Goal: Information Seeking & Learning: Learn about a topic

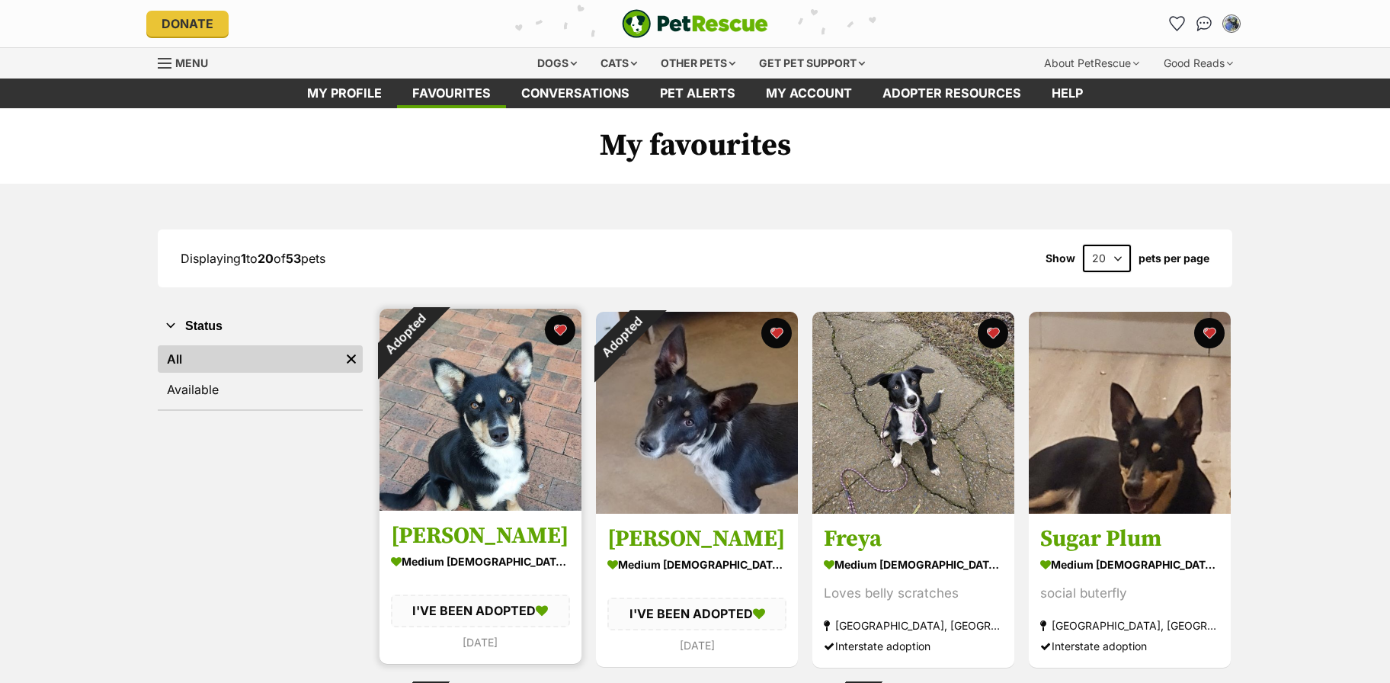
drag, startPoint x: 0, startPoint y: 0, endPoint x: 464, endPoint y: 395, distance: 609.3
click at [466, 399] on img at bounding box center [481, 410] width 202 height 202
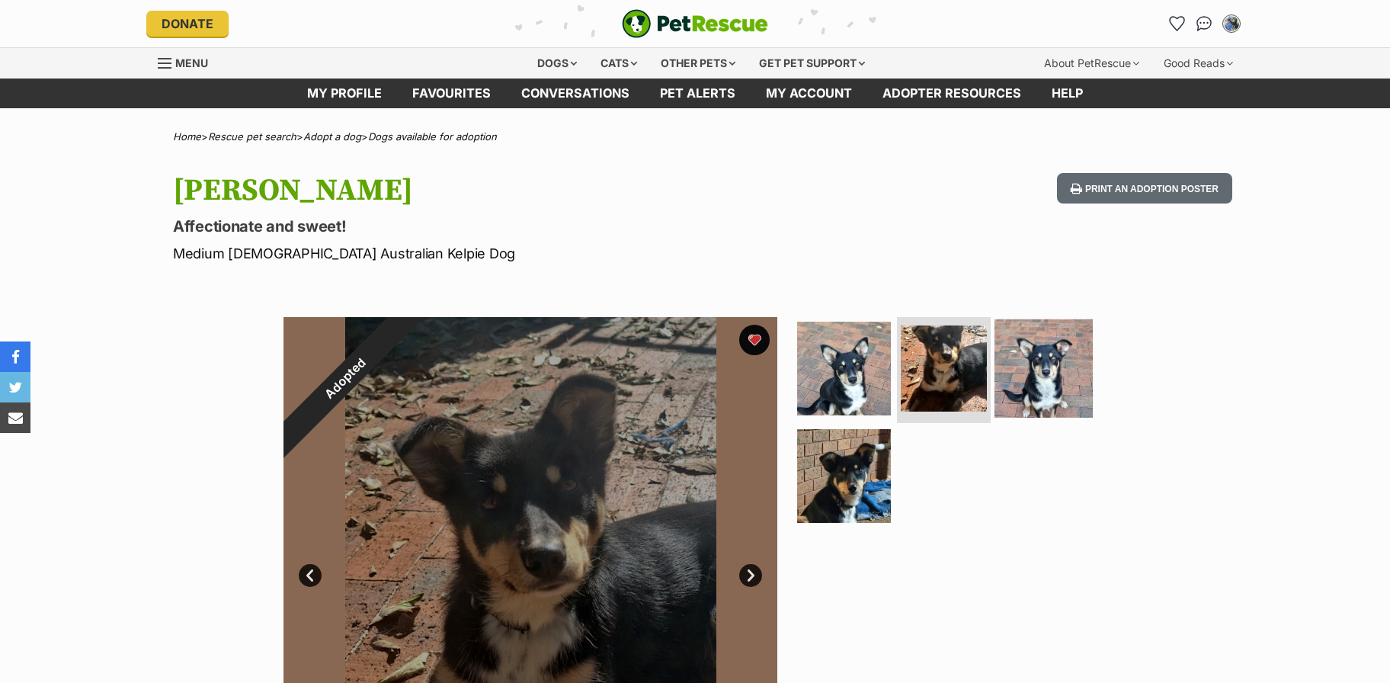
click at [1075, 368] on img at bounding box center [1044, 368] width 98 height 98
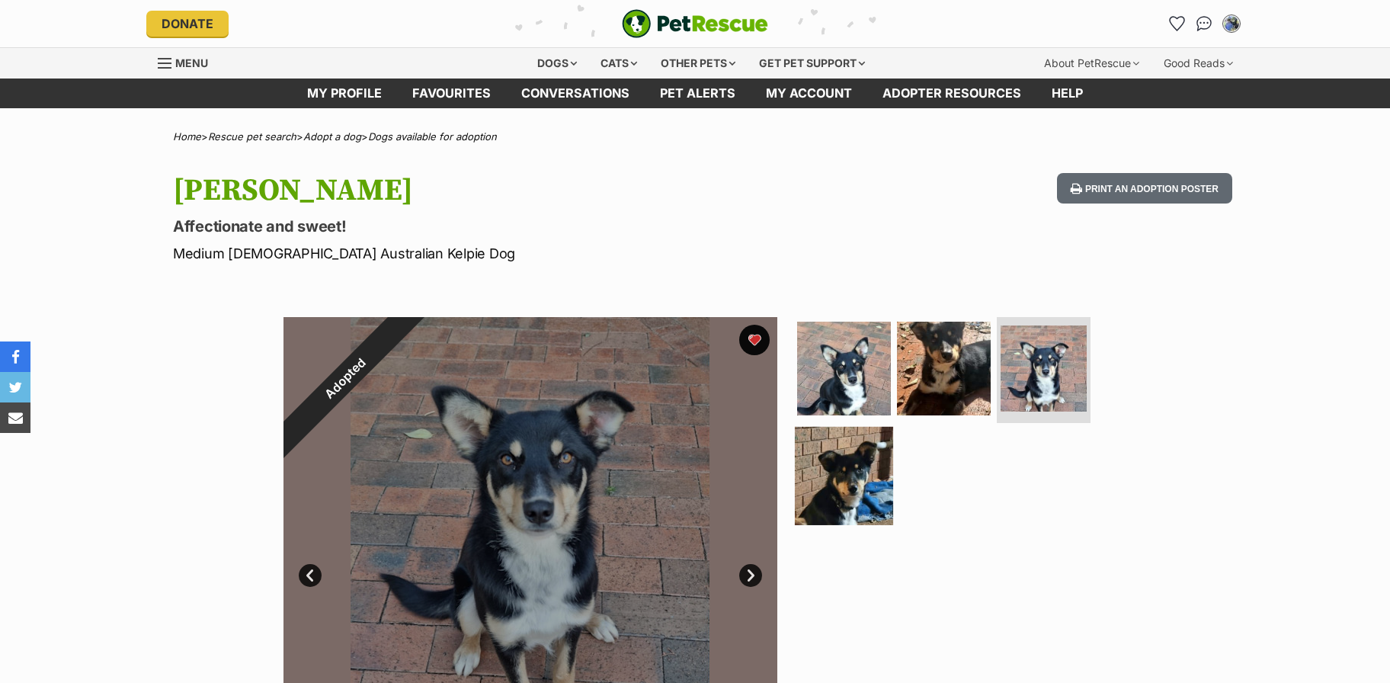
click at [864, 463] on img at bounding box center [844, 476] width 98 height 98
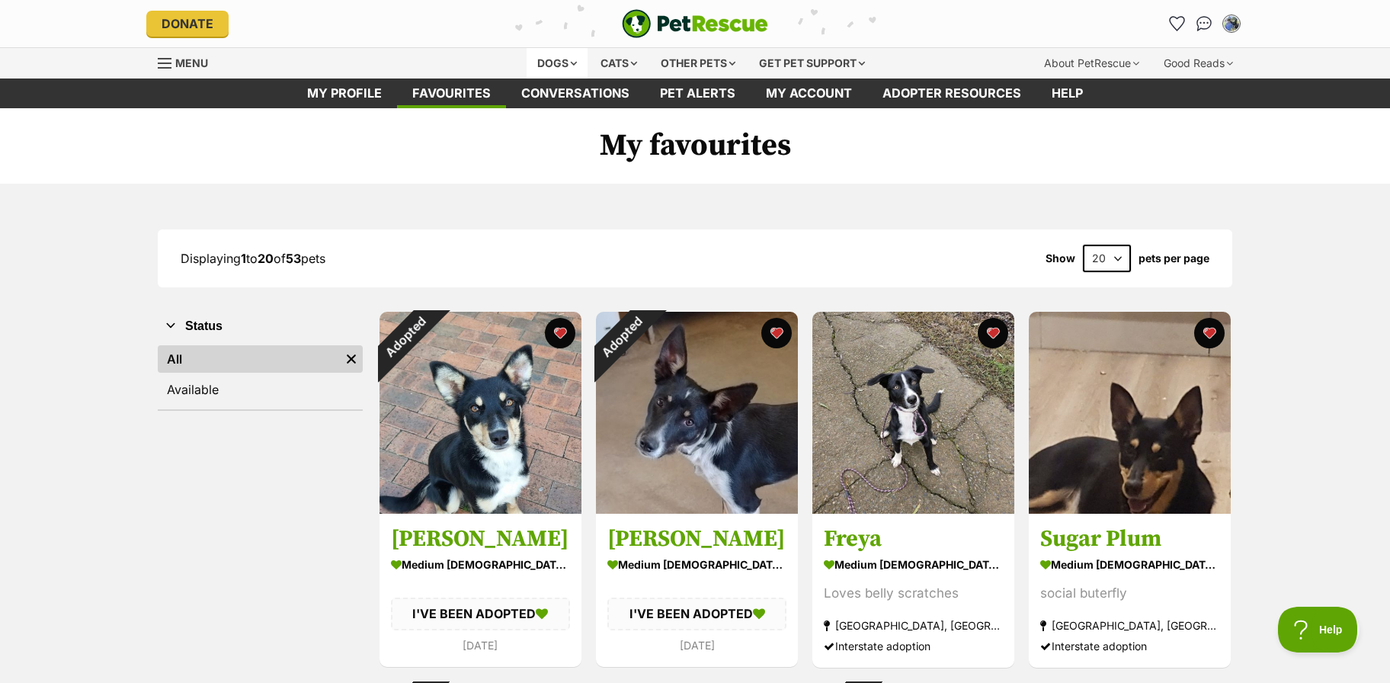
click at [578, 66] on div "Dogs" at bounding box center [557, 63] width 61 height 30
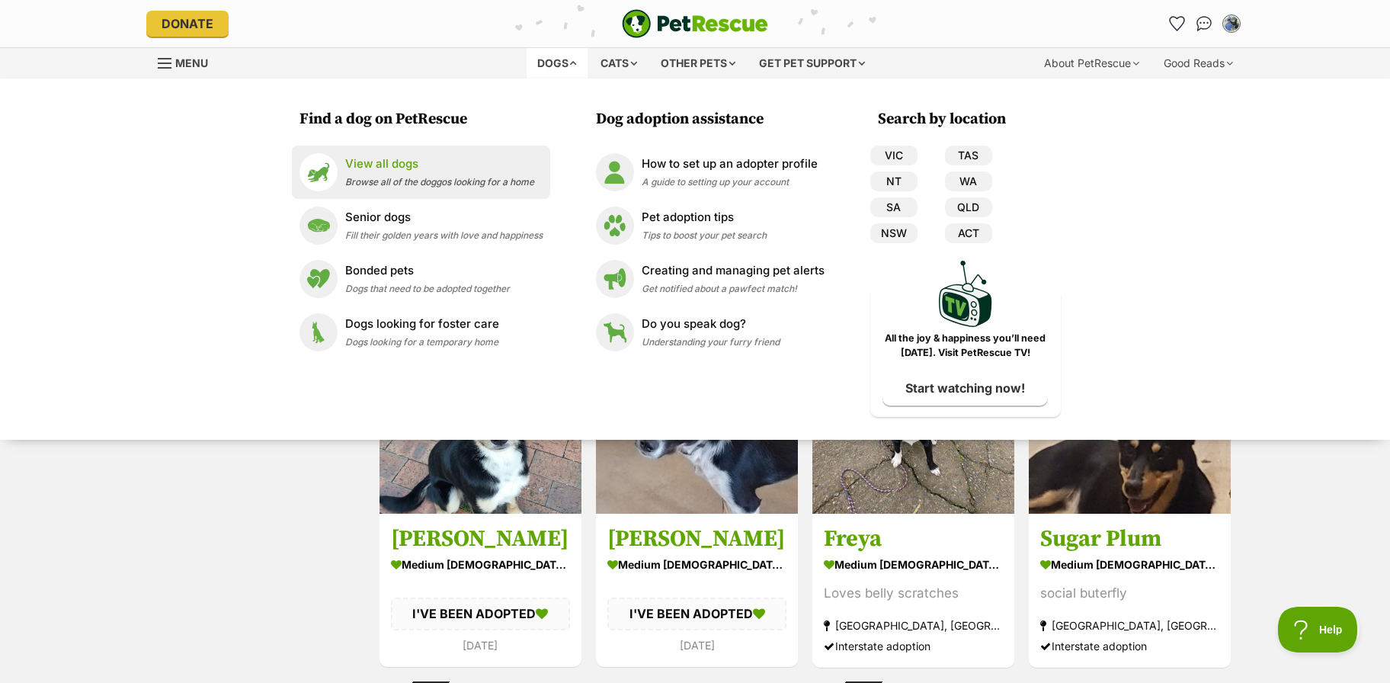
click at [401, 158] on p "View all dogs" at bounding box center [439, 164] width 189 height 18
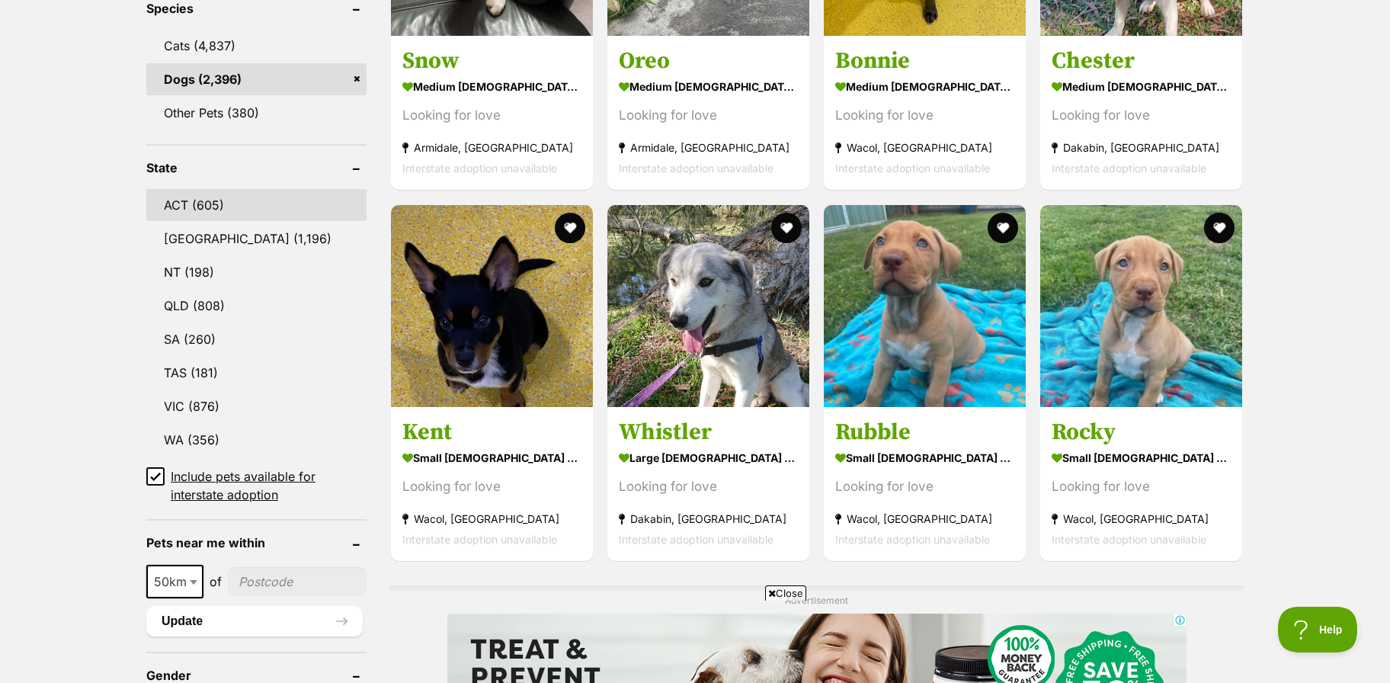
scroll to position [742, 0]
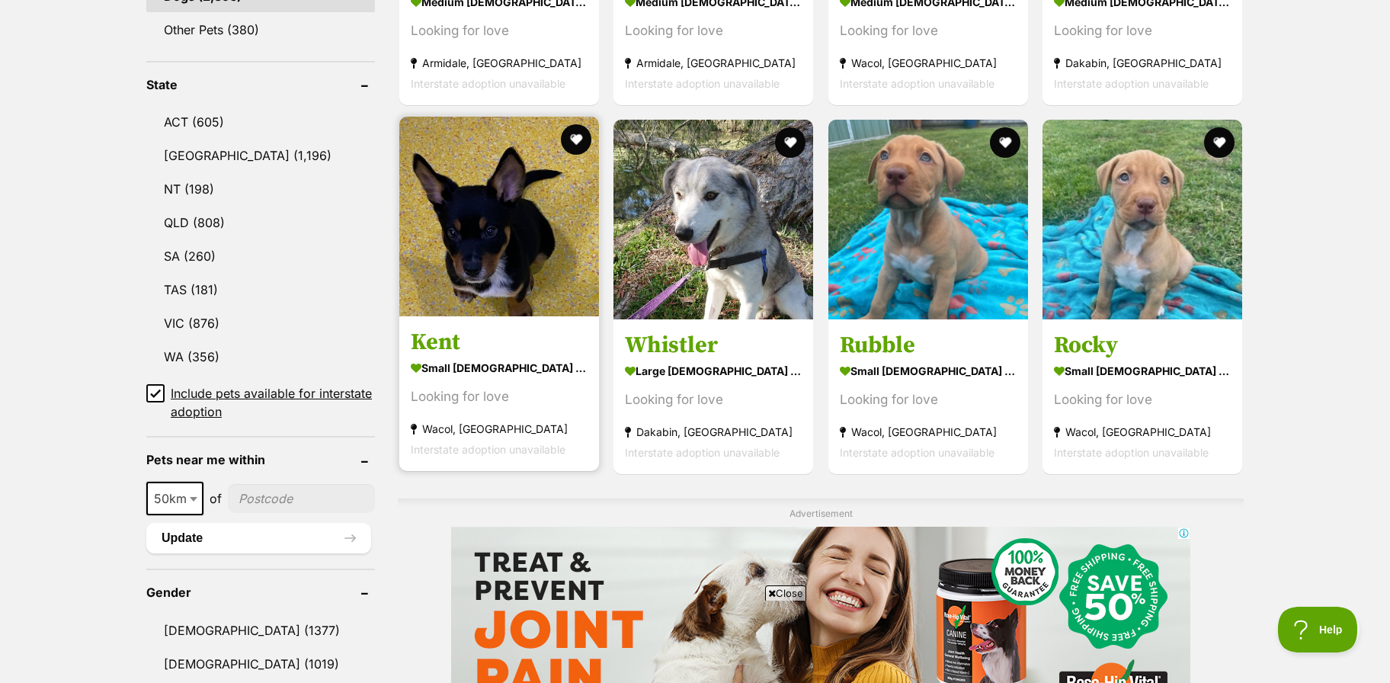
click at [447, 244] on img at bounding box center [499, 217] width 200 height 200
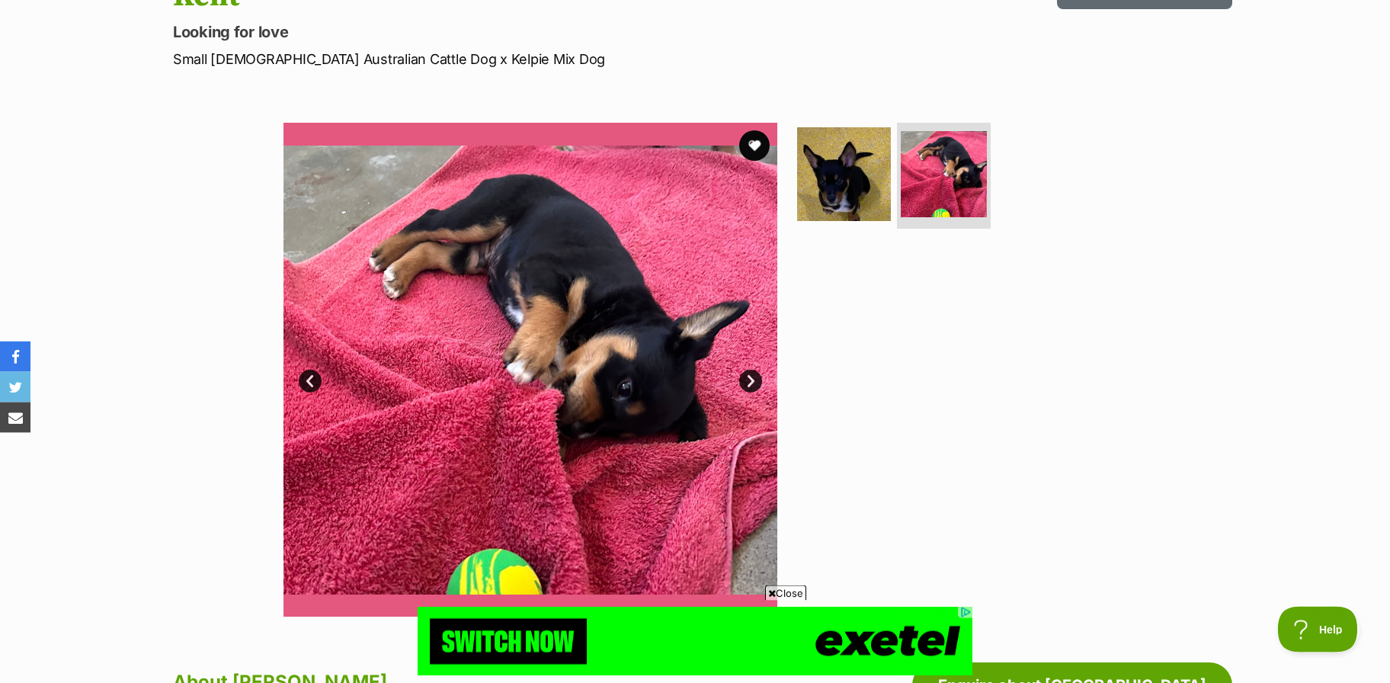
scroll to position [165, 0]
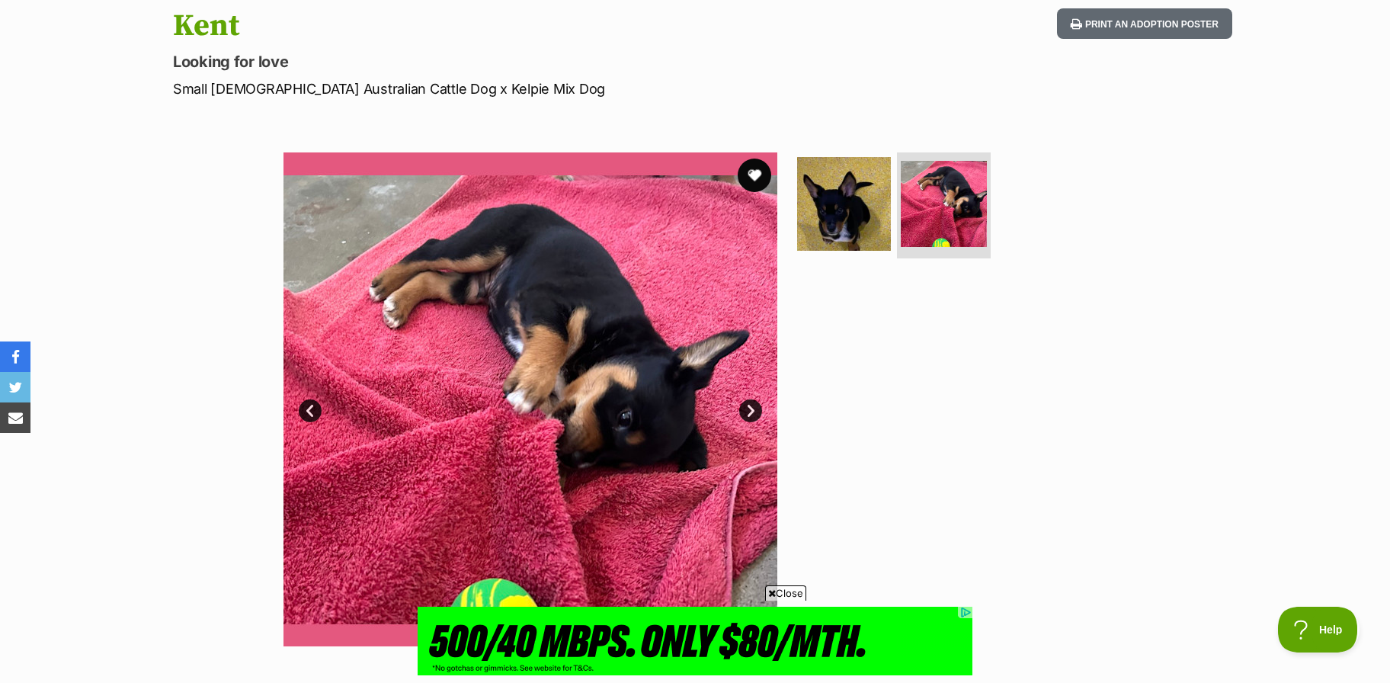
click at [754, 172] on button "favourite" at bounding box center [755, 176] width 34 height 34
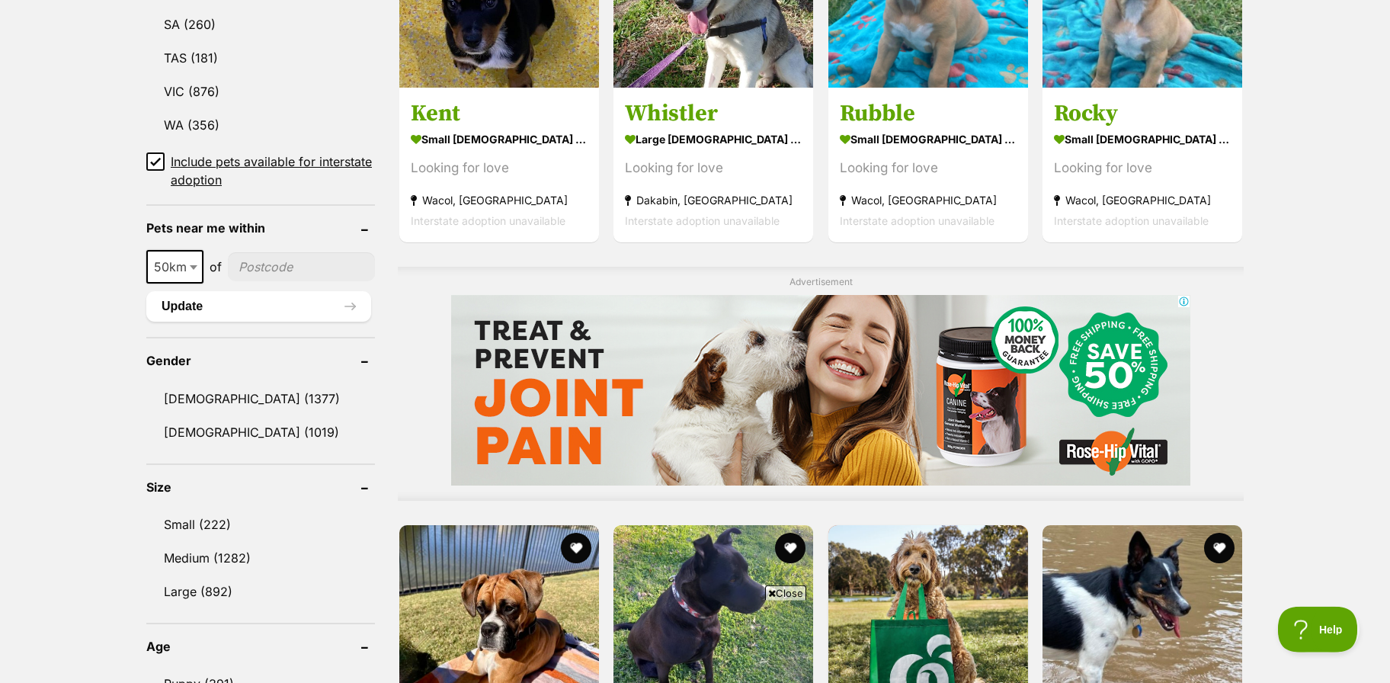
scroll to position [674, 0]
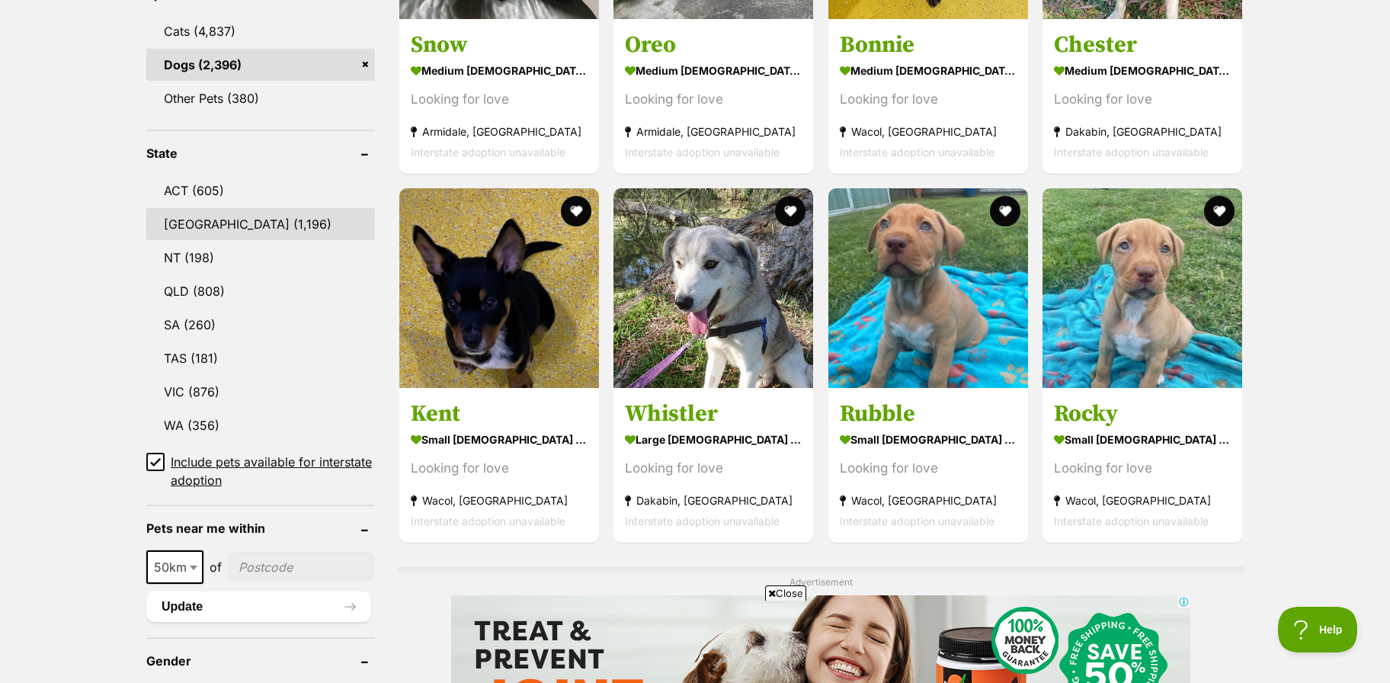
click at [203, 223] on link "NSW (1,196)" at bounding box center [260, 224] width 229 height 32
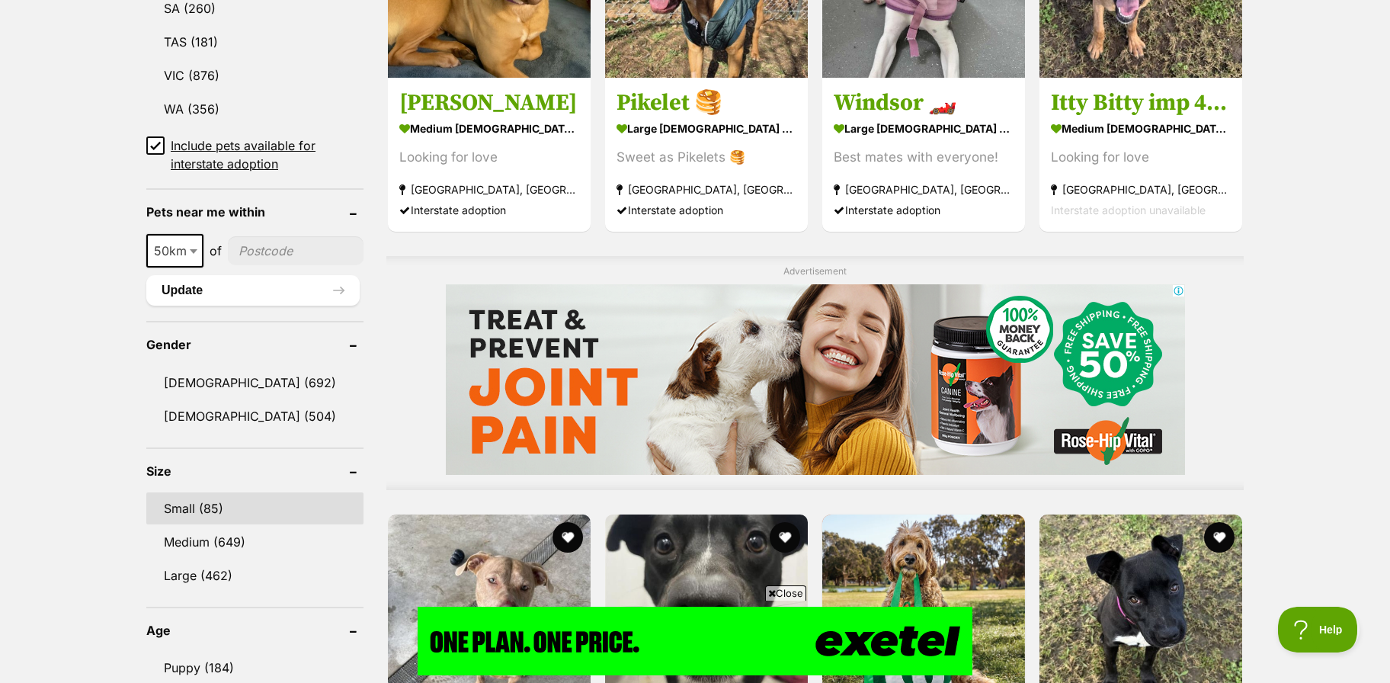
drag, startPoint x: 217, startPoint y: 537, endPoint x: 216, endPoint y: 522, distance: 15.3
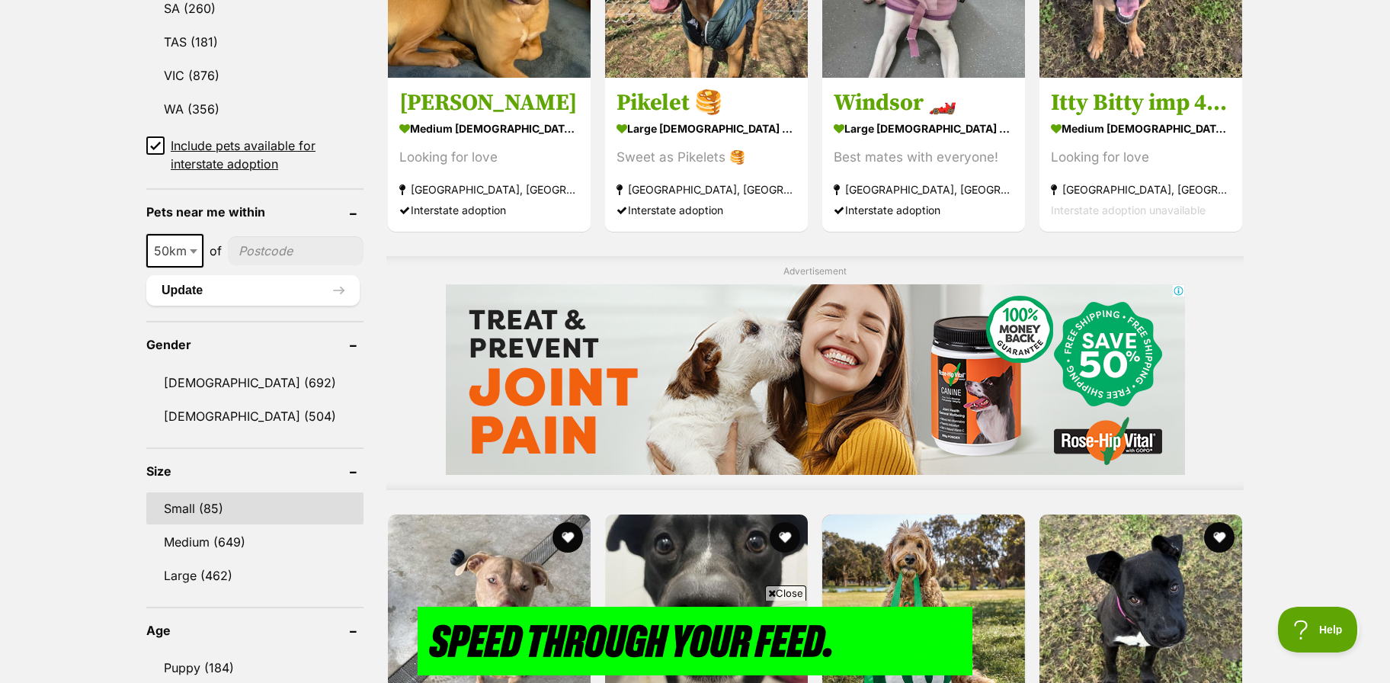
click at [217, 538] on link "Medium (649)" at bounding box center [254, 542] width 217 height 32
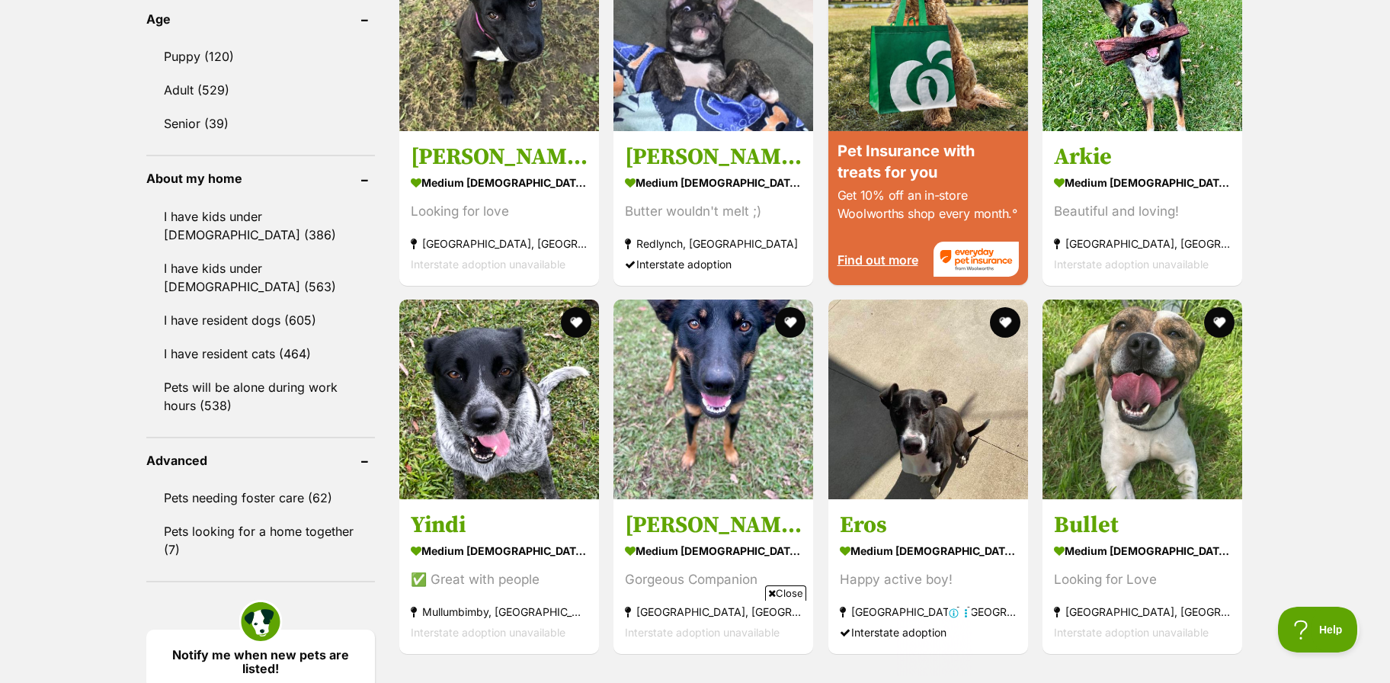
scroll to position [1651, 0]
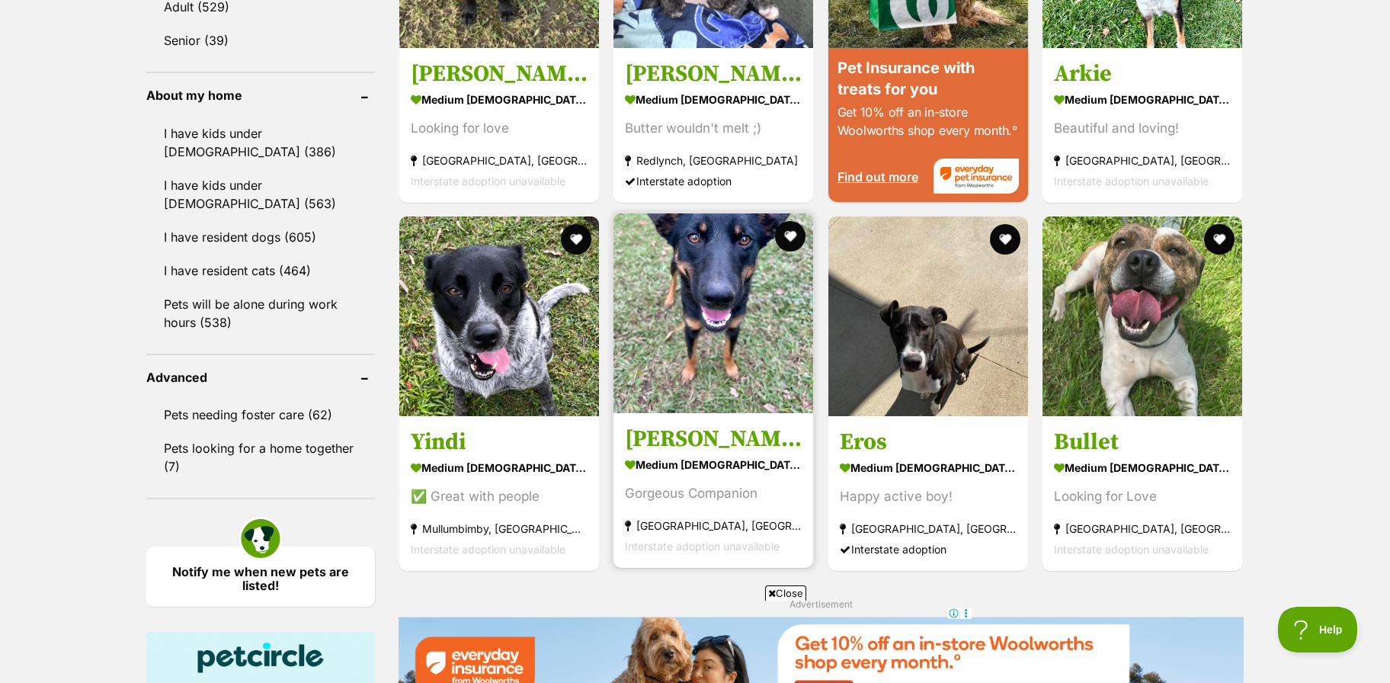
click at [716, 303] on img at bounding box center [713, 313] width 200 height 200
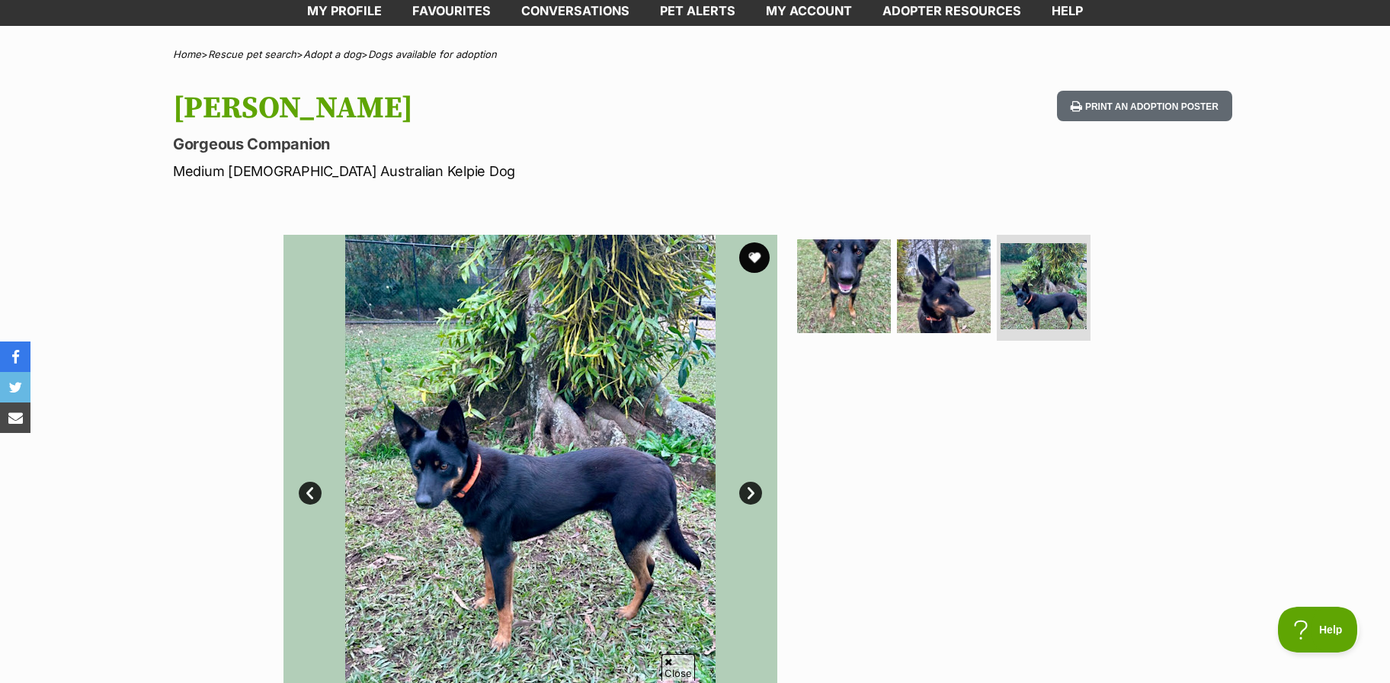
scroll to position [165, 0]
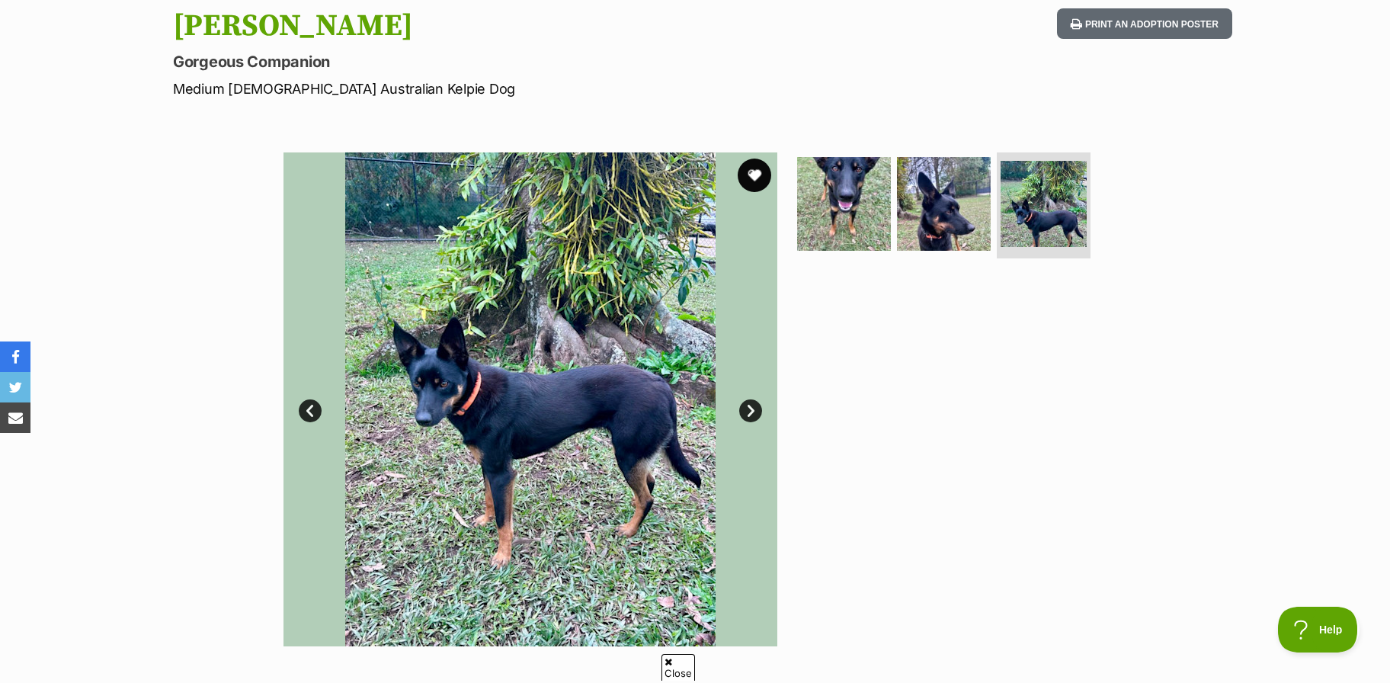
click at [754, 176] on button "favourite" at bounding box center [755, 176] width 34 height 34
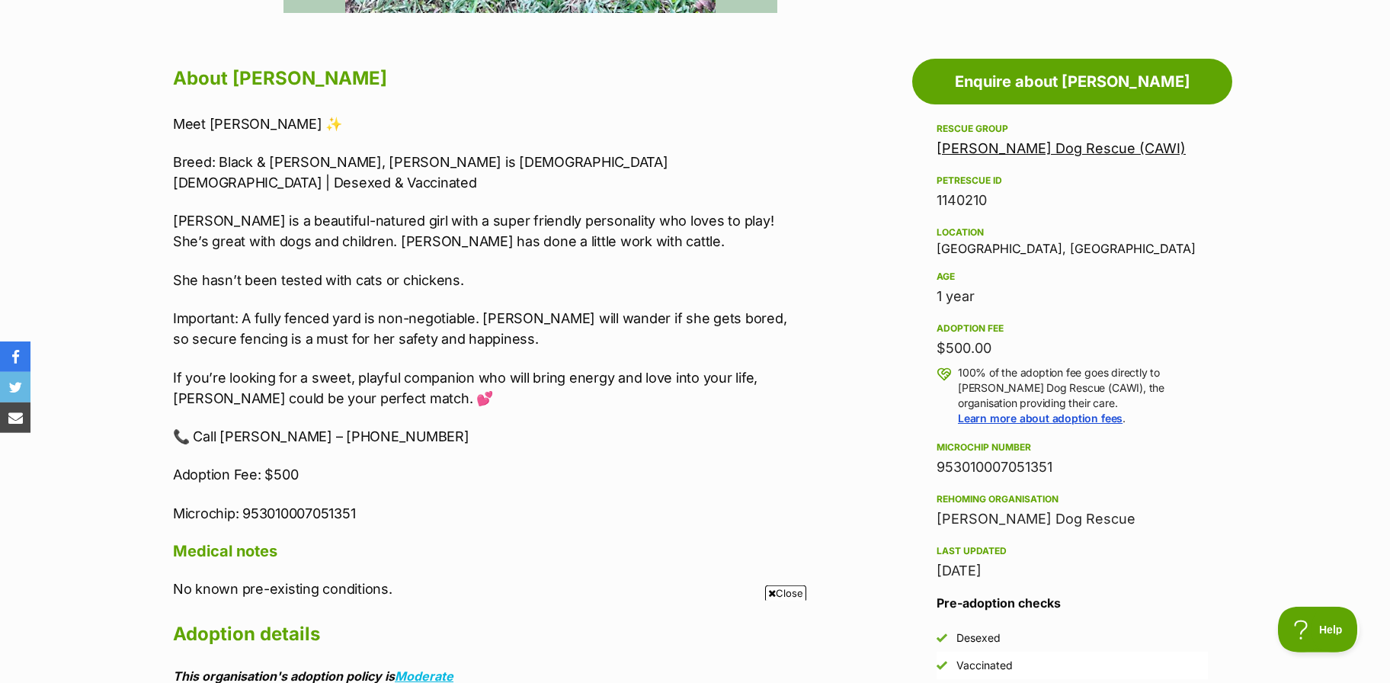
scroll to position [825, 0]
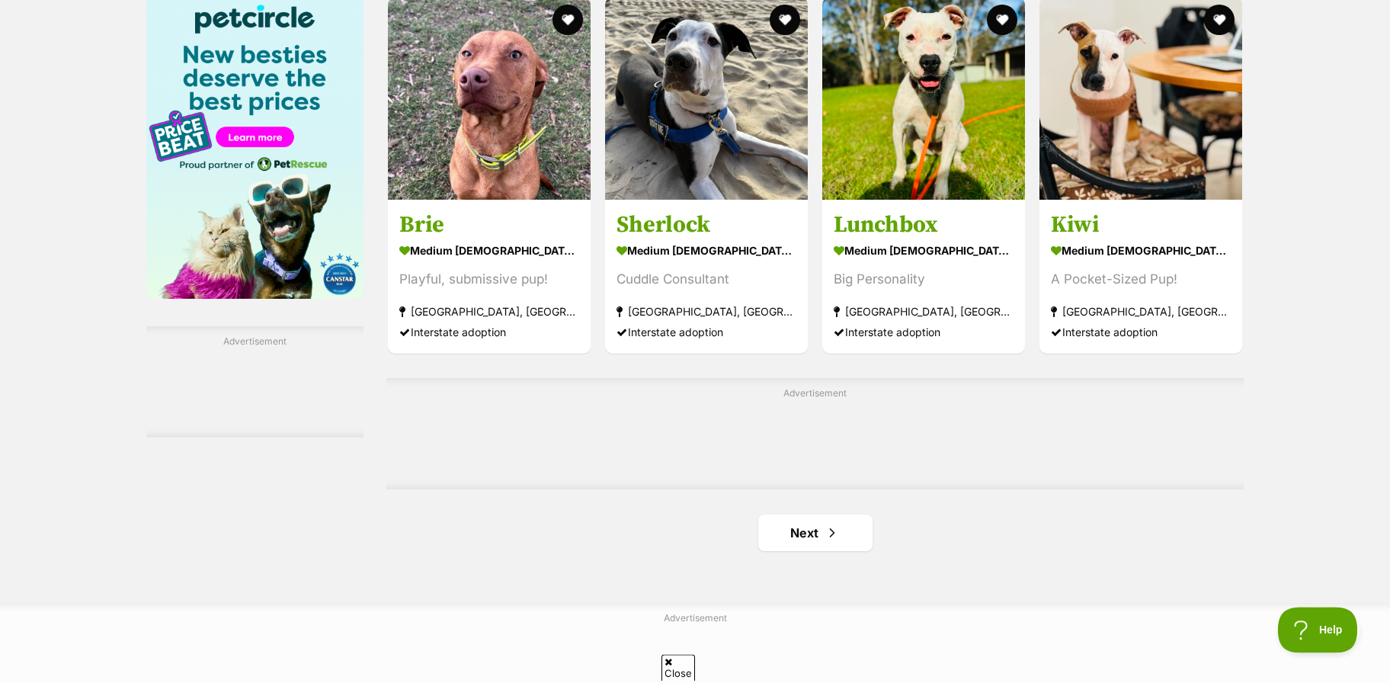
scroll to position [2311, 0]
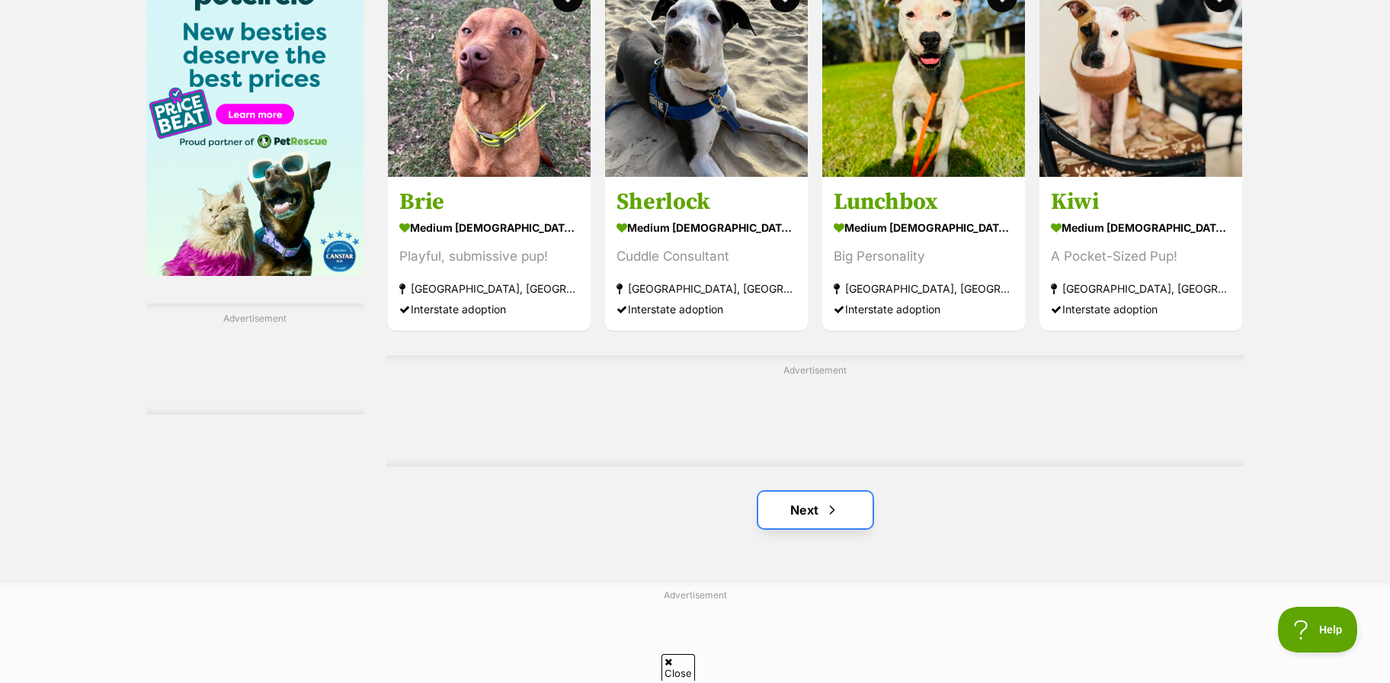
click at [790, 508] on link "Next" at bounding box center [815, 510] width 114 height 37
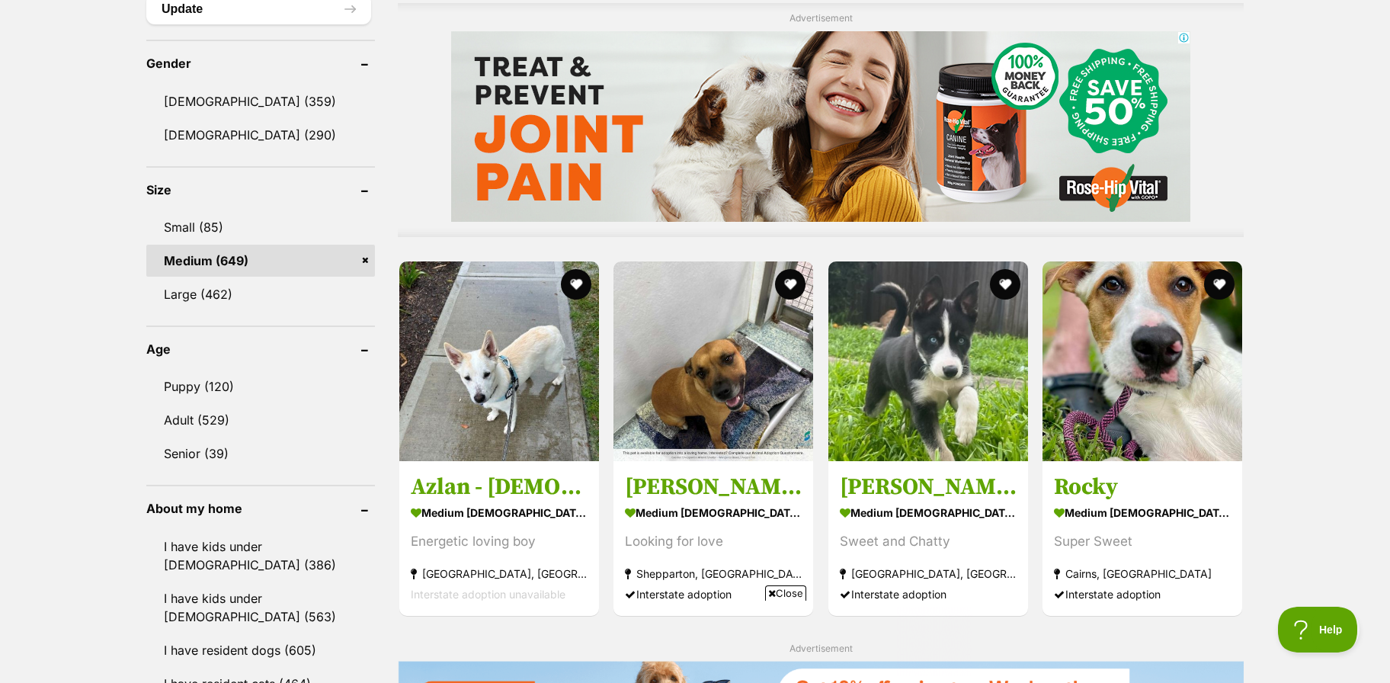
scroll to position [1320, 0]
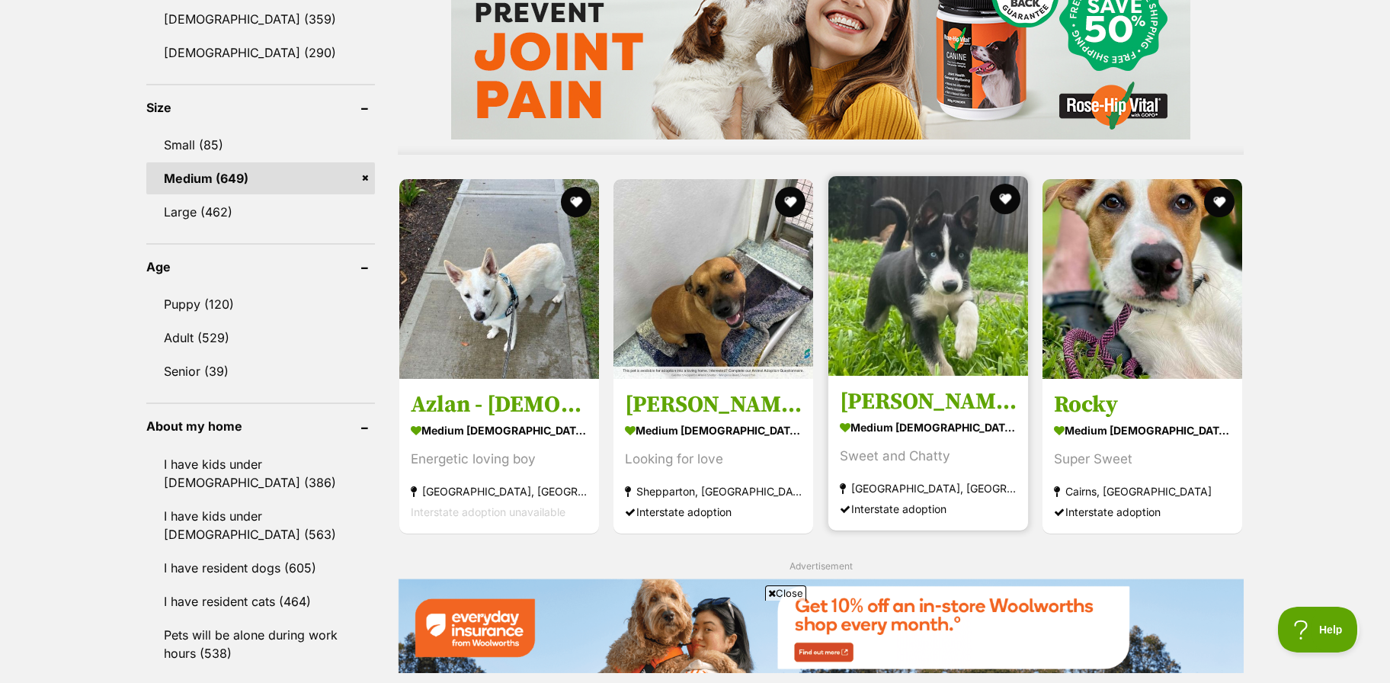
click at [894, 293] on img at bounding box center [928, 276] width 200 height 200
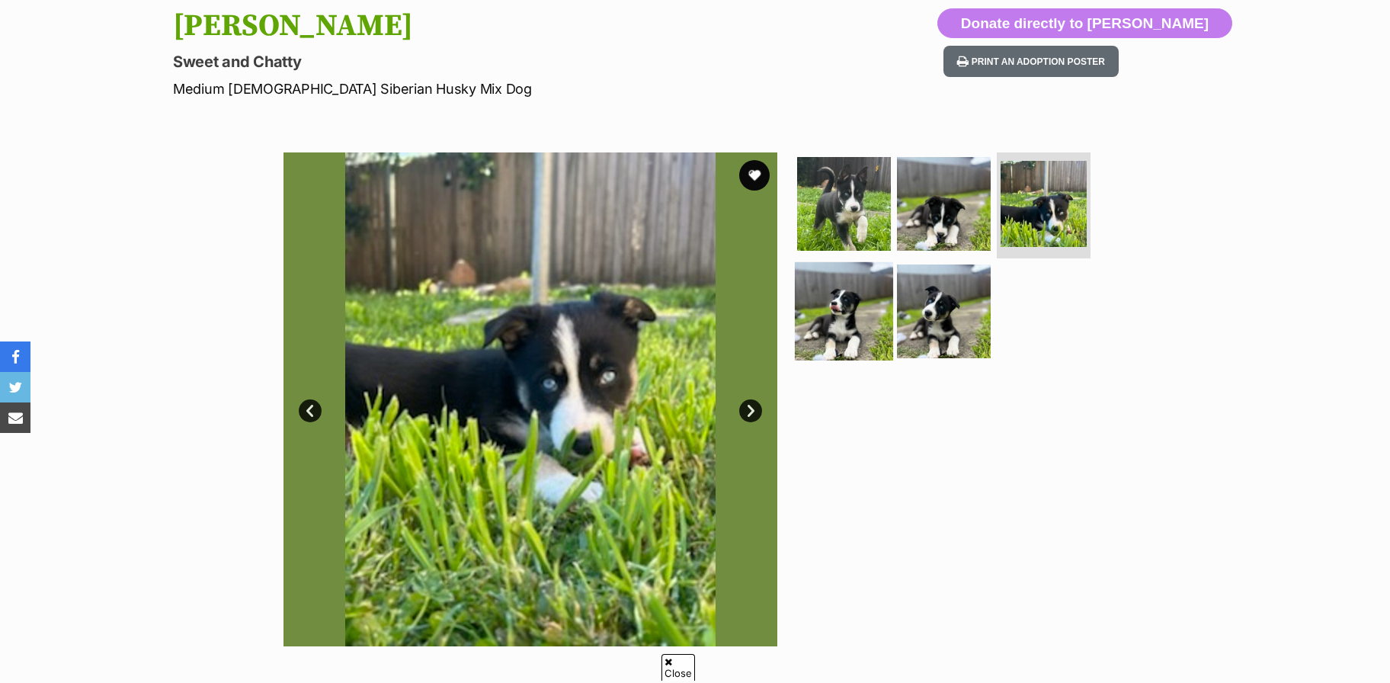
scroll to position [165, 0]
click at [854, 329] on img at bounding box center [844, 310] width 98 height 98
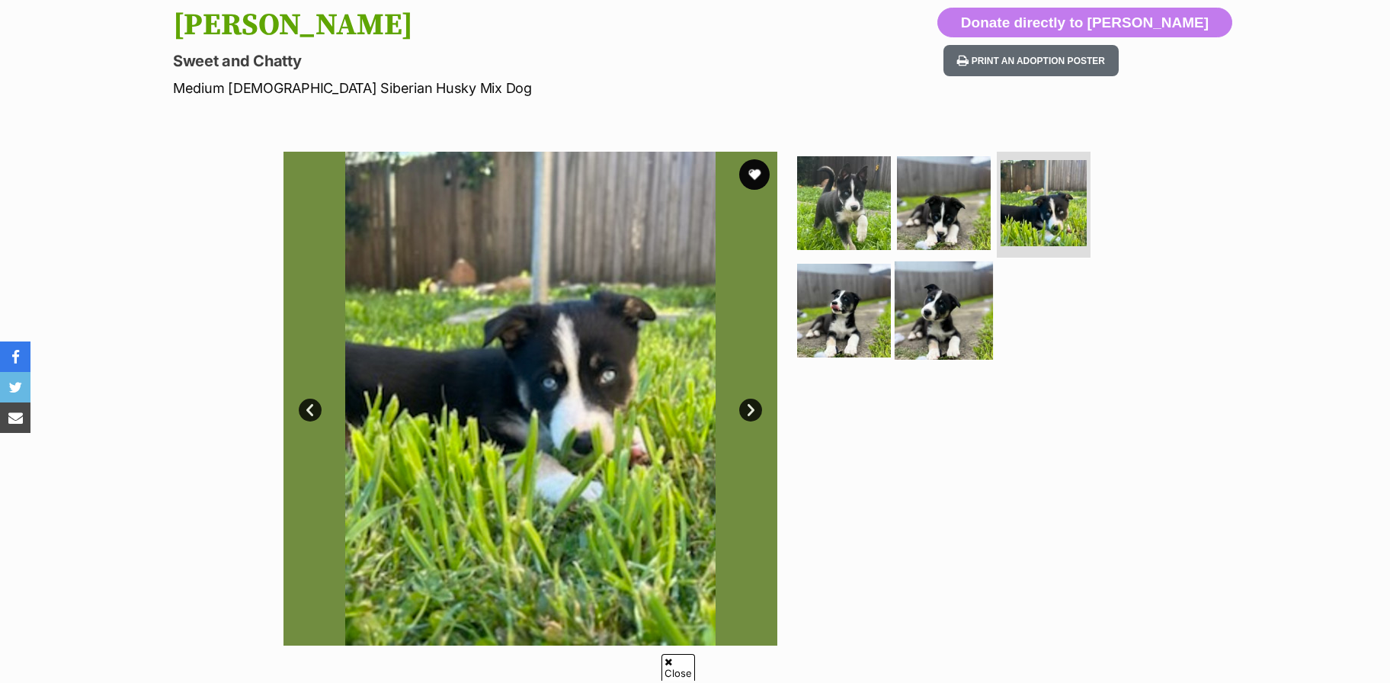
scroll to position [0, 0]
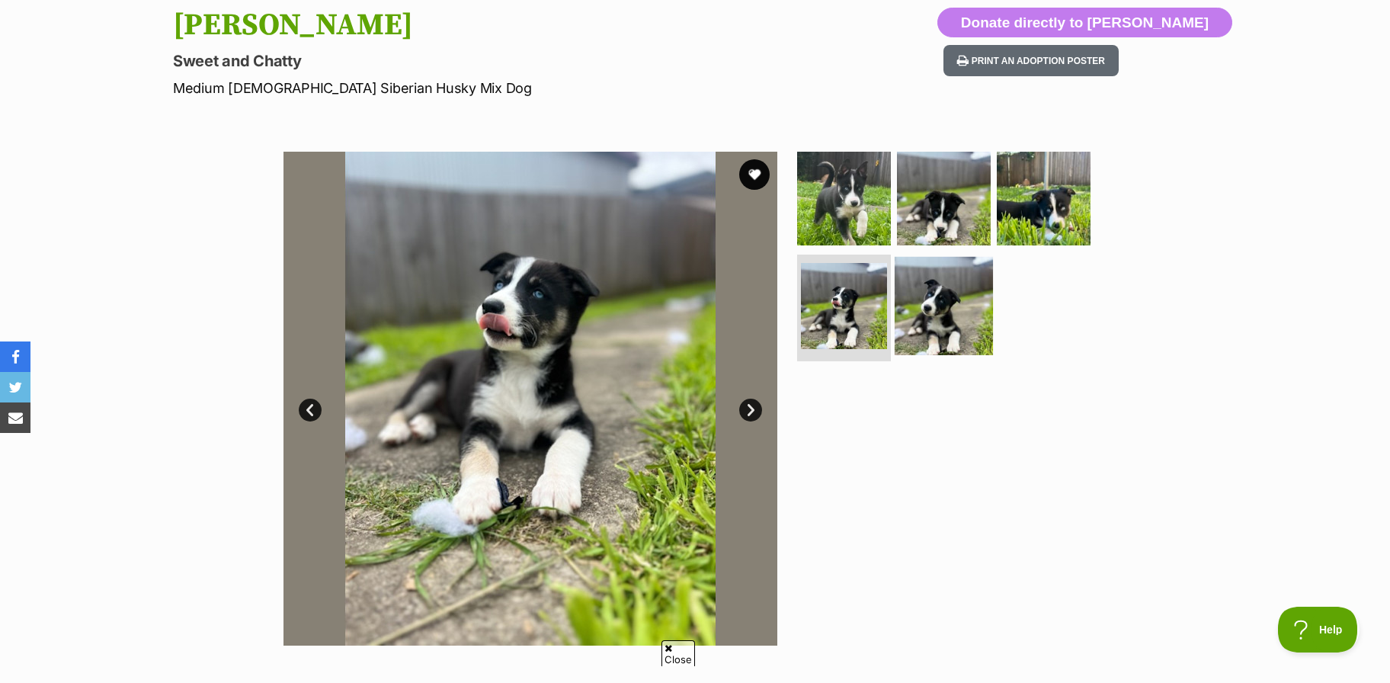
drag, startPoint x: 936, startPoint y: 325, endPoint x: 645, endPoint y: 326, distance: 290.4
click at [937, 328] on img at bounding box center [944, 306] width 94 height 94
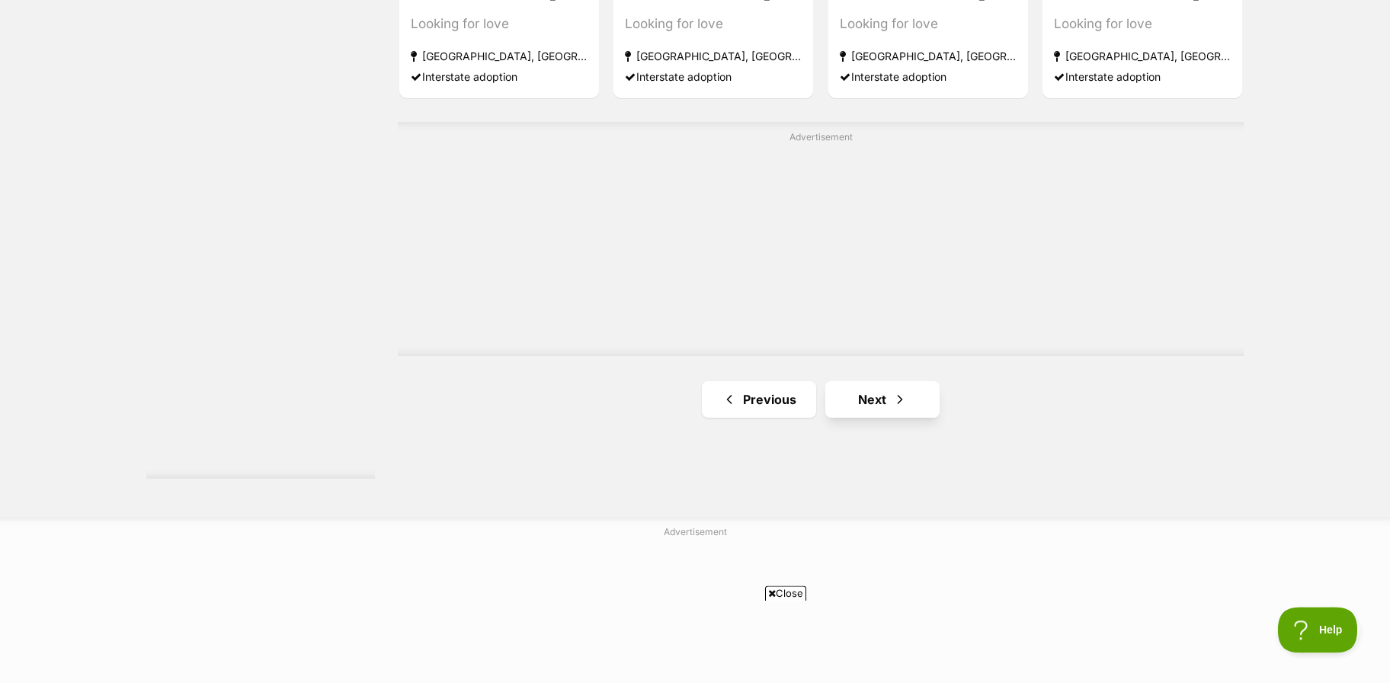
scroll to position [2654, 0]
click at [855, 402] on link "Next" at bounding box center [882, 396] width 114 height 37
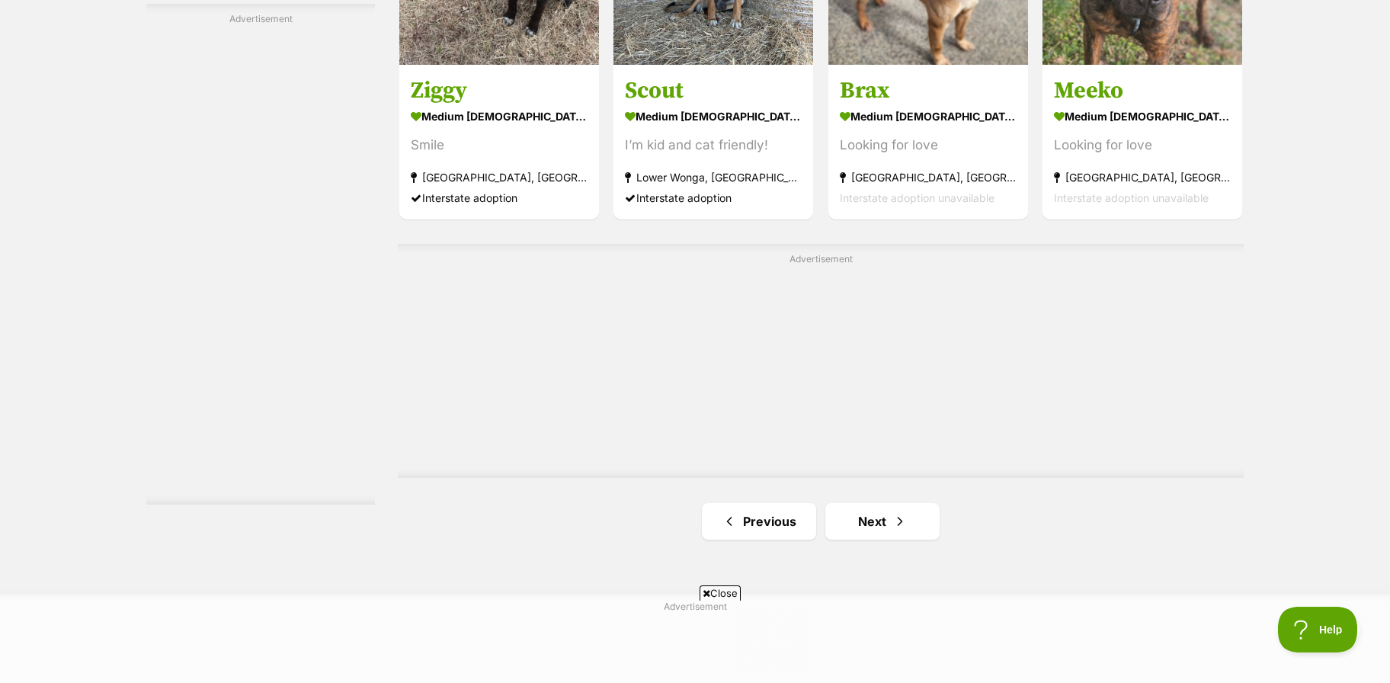
scroll to position [2723, 0]
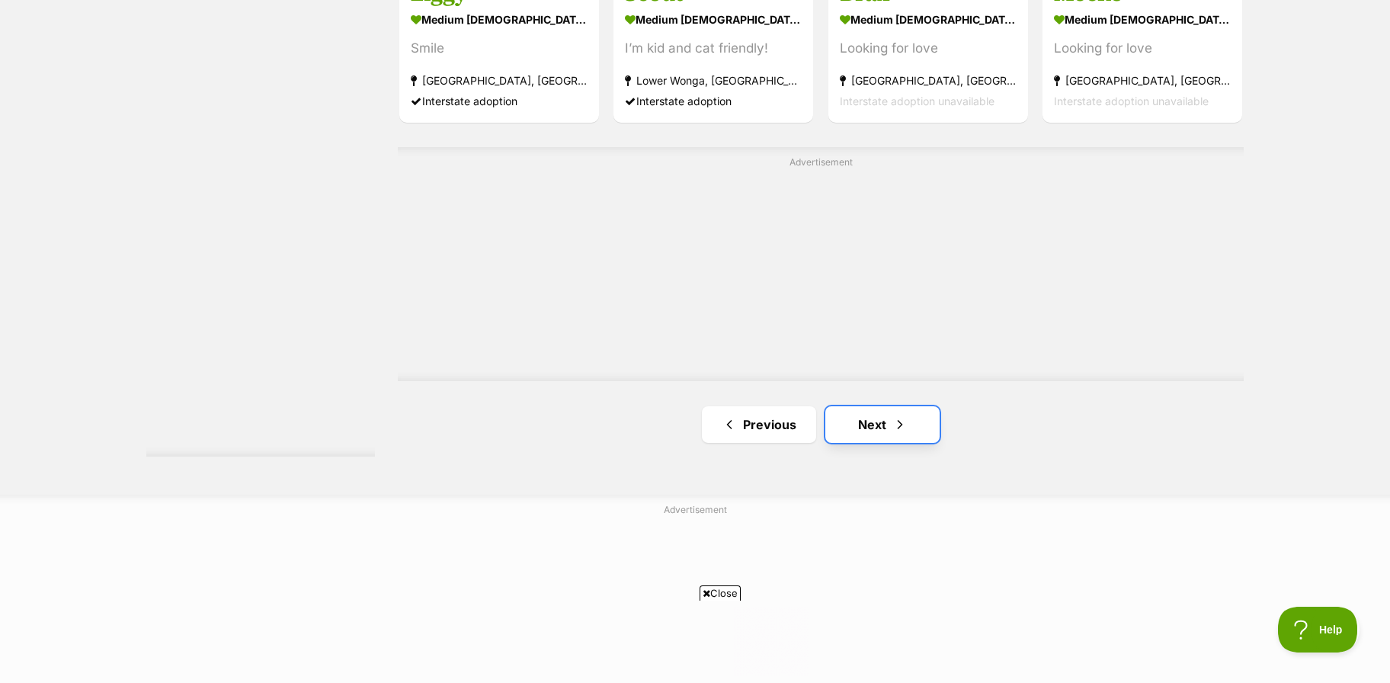
click at [873, 428] on link "Next" at bounding box center [882, 424] width 114 height 37
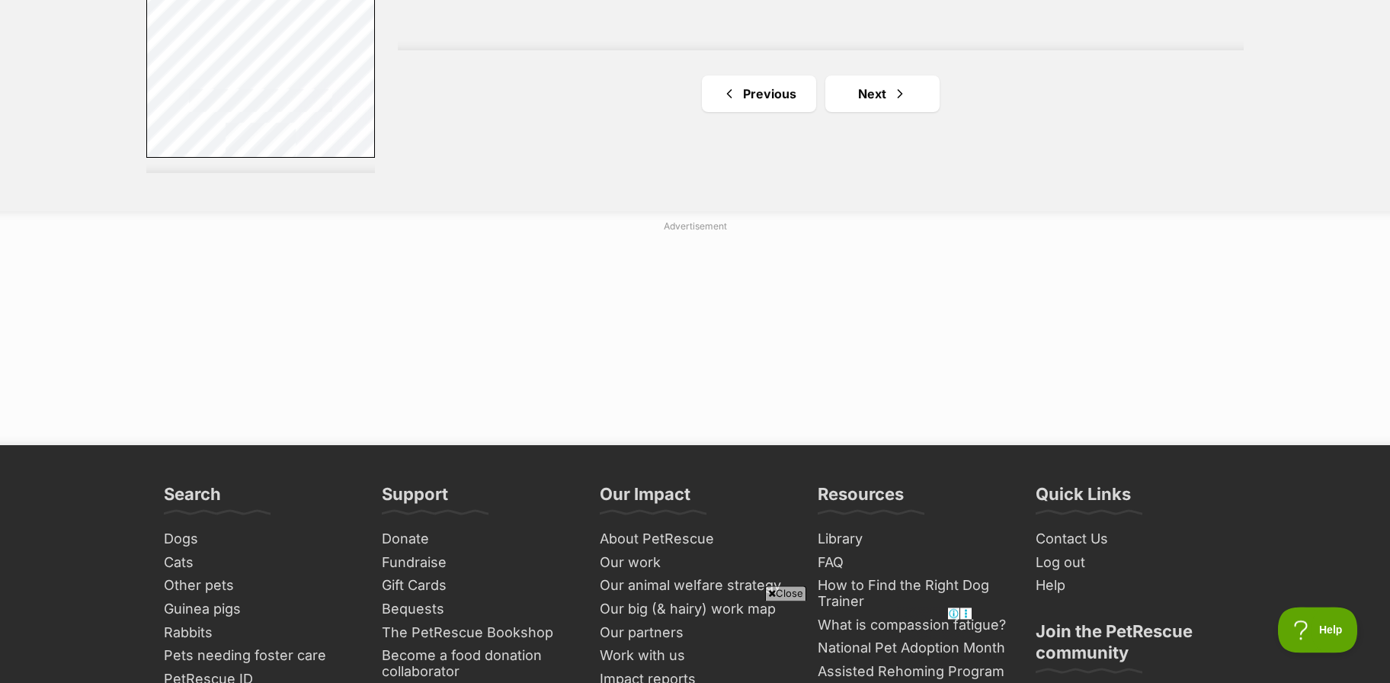
scroll to position [2971, 0]
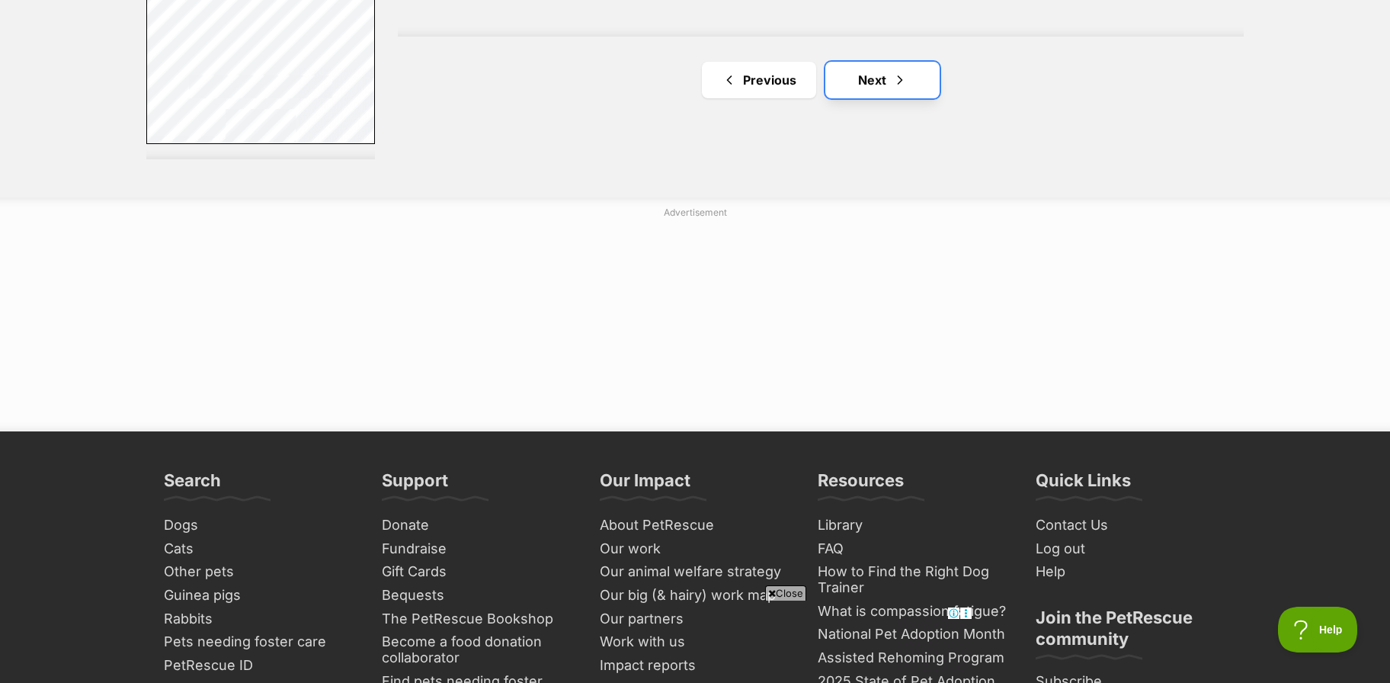
click at [887, 83] on link "Next" at bounding box center [882, 80] width 114 height 37
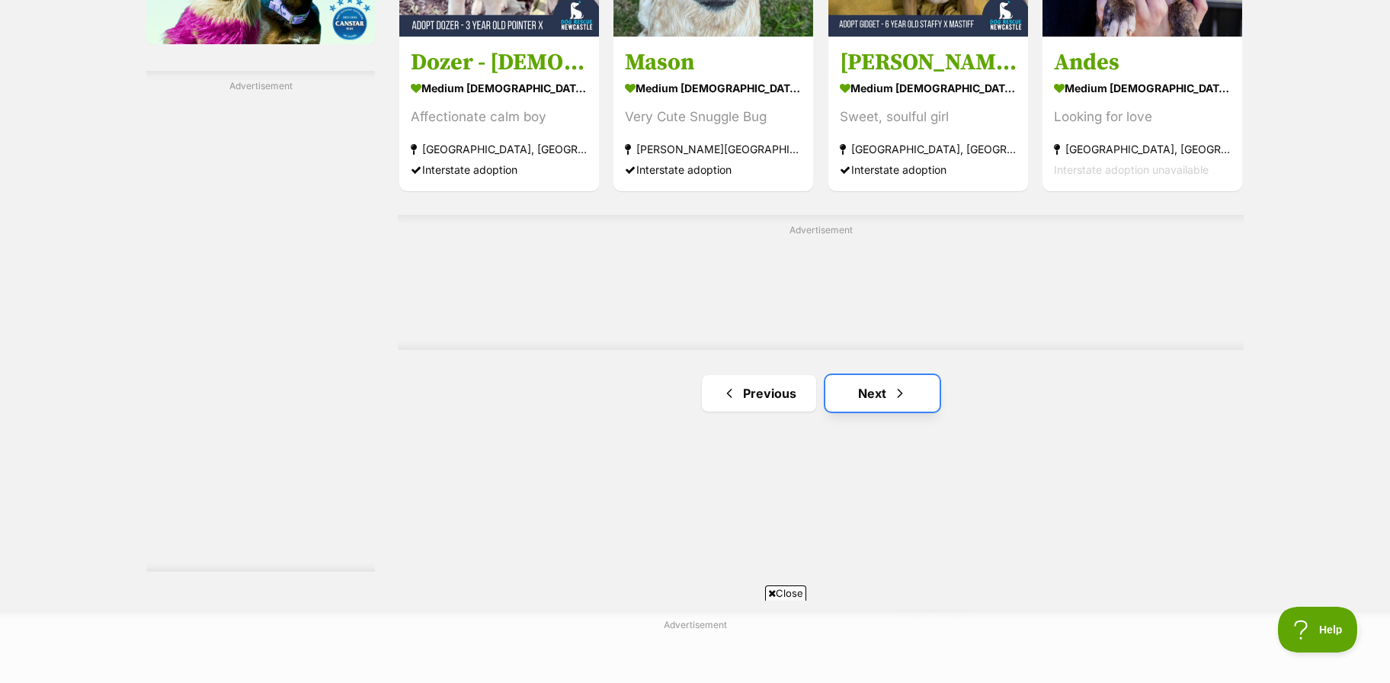
click at [860, 398] on link "Next" at bounding box center [882, 393] width 114 height 37
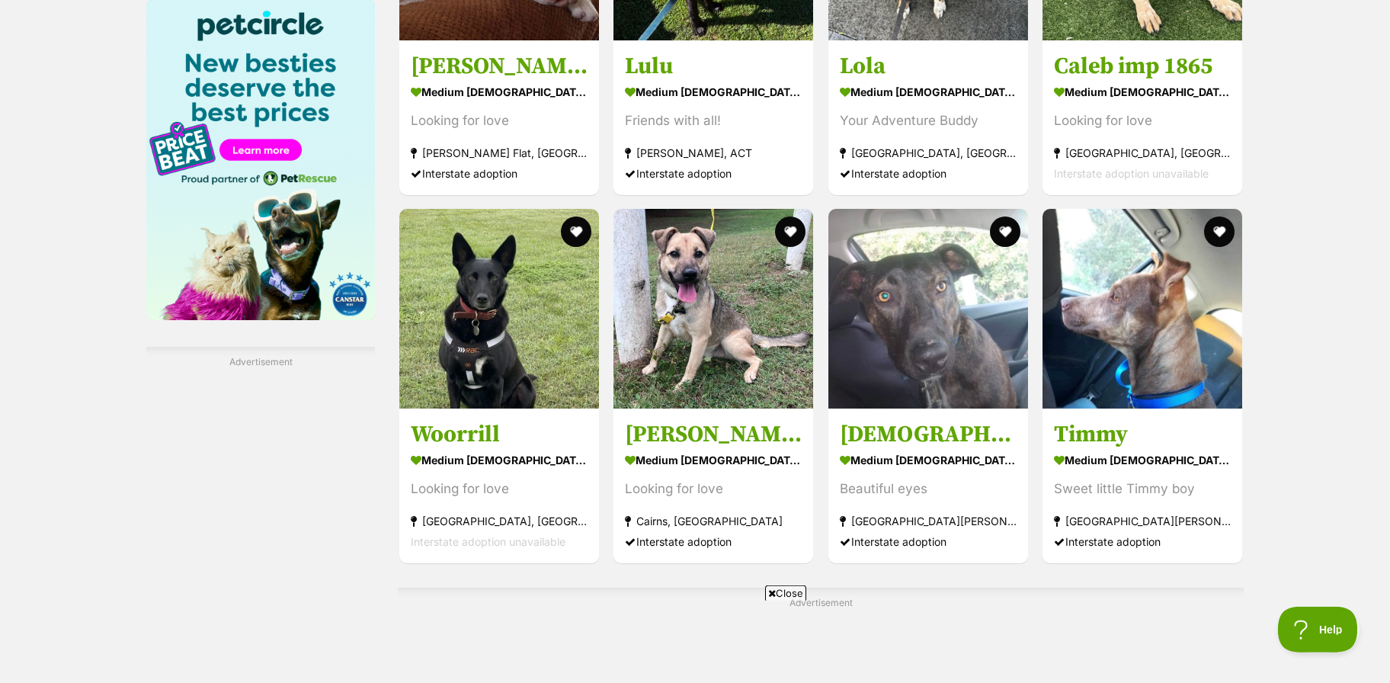
scroll to position [2311, 0]
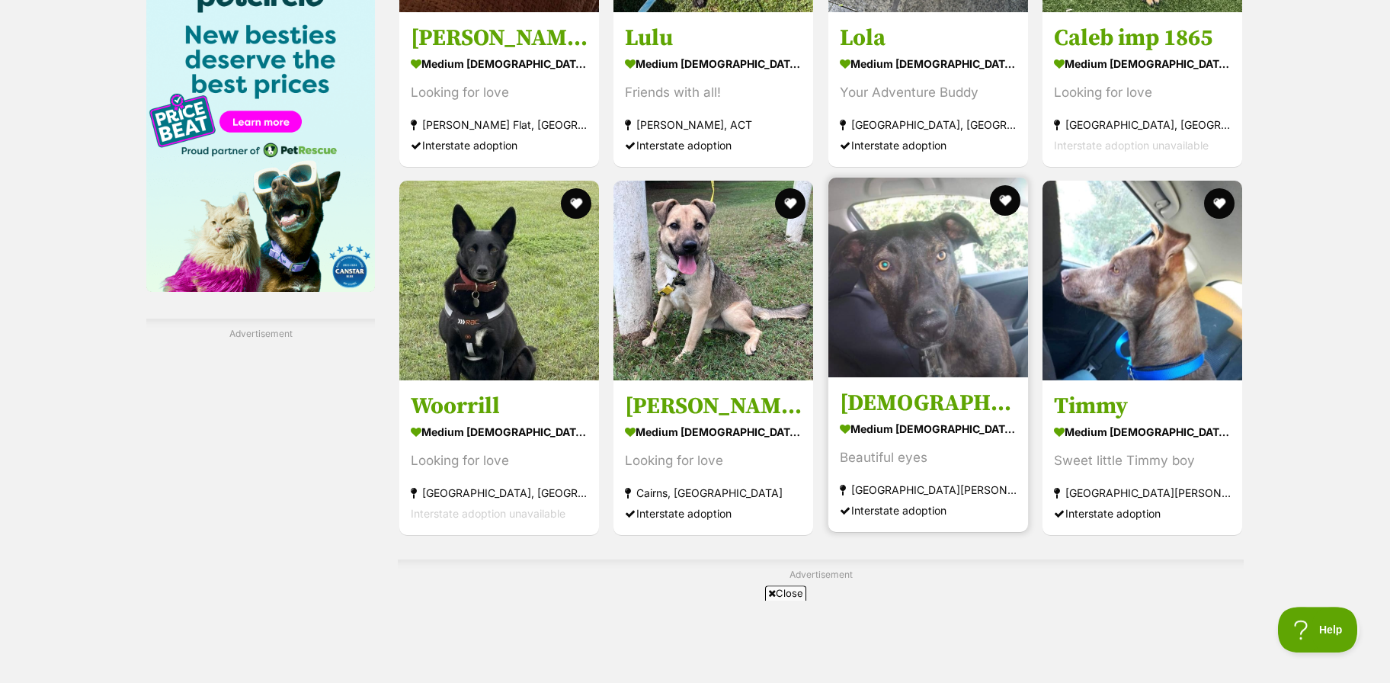
click at [885, 265] on img at bounding box center [928, 278] width 200 height 200
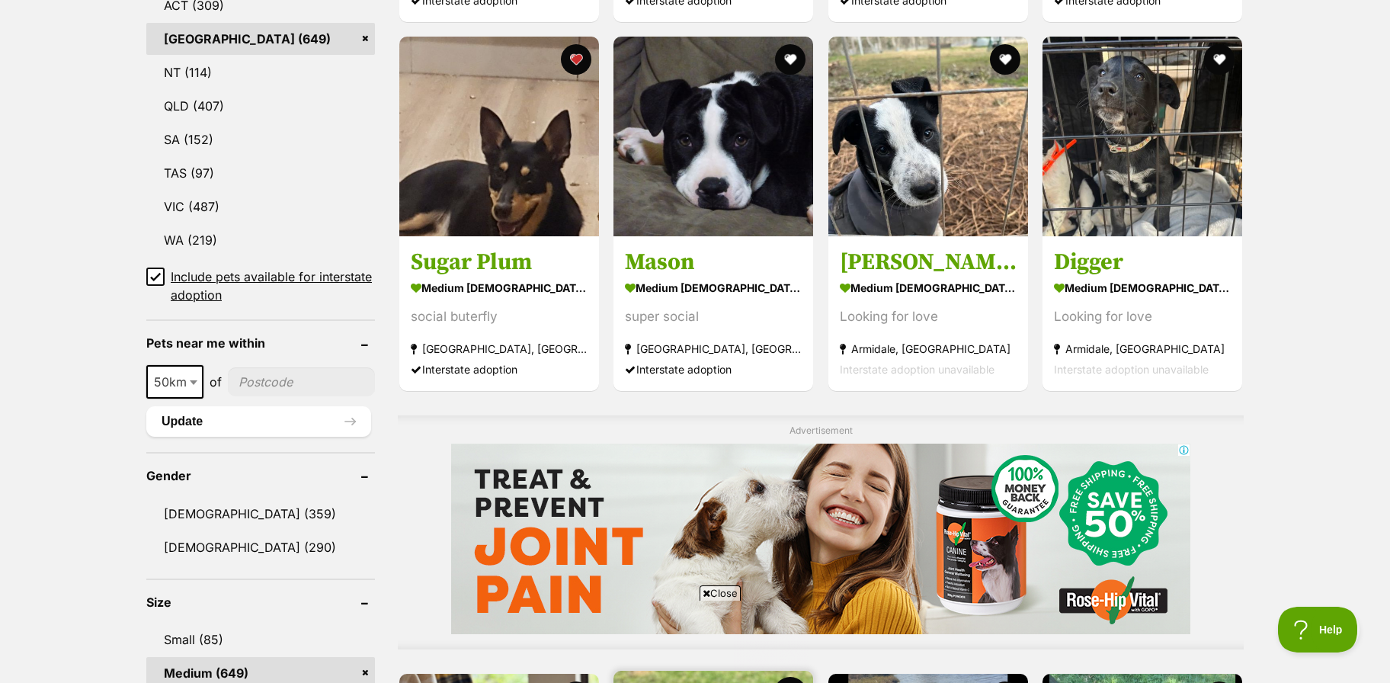
scroll to position [1238, 0]
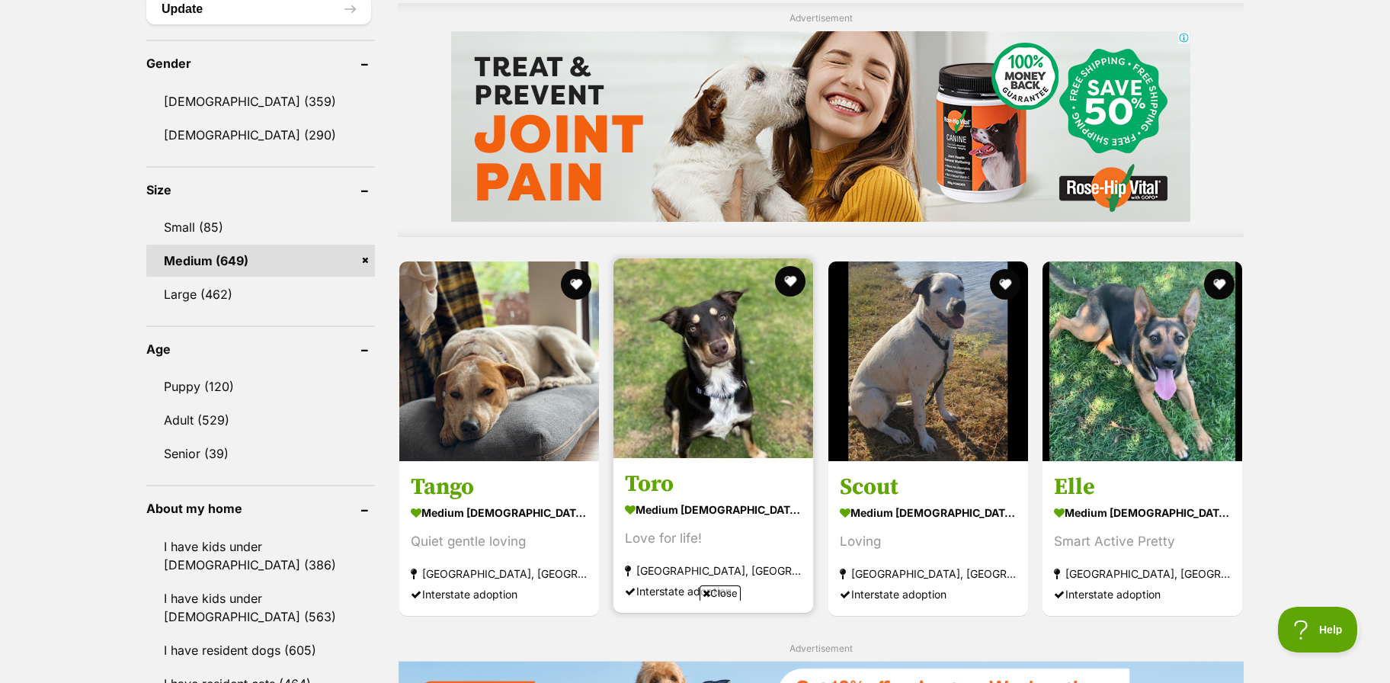
click at [722, 347] on img at bounding box center [713, 358] width 200 height 200
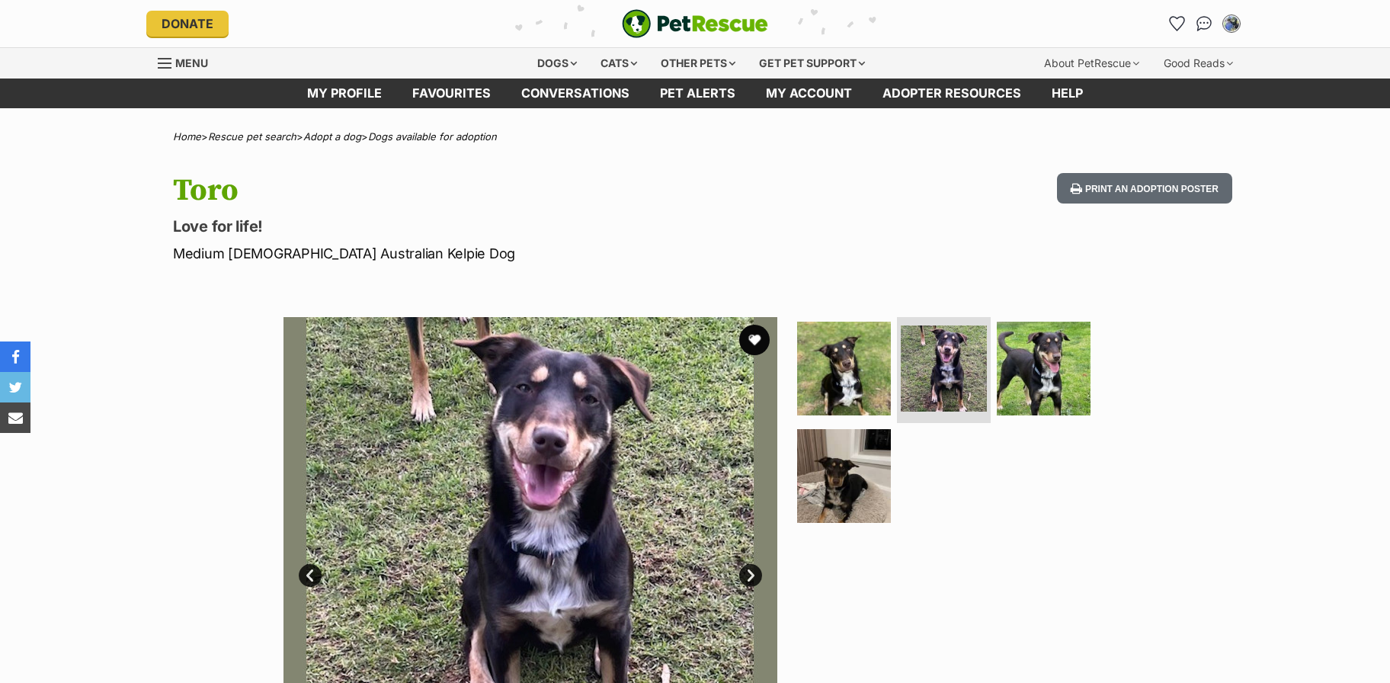
click at [1033, 350] on img at bounding box center [1044, 369] width 94 height 94
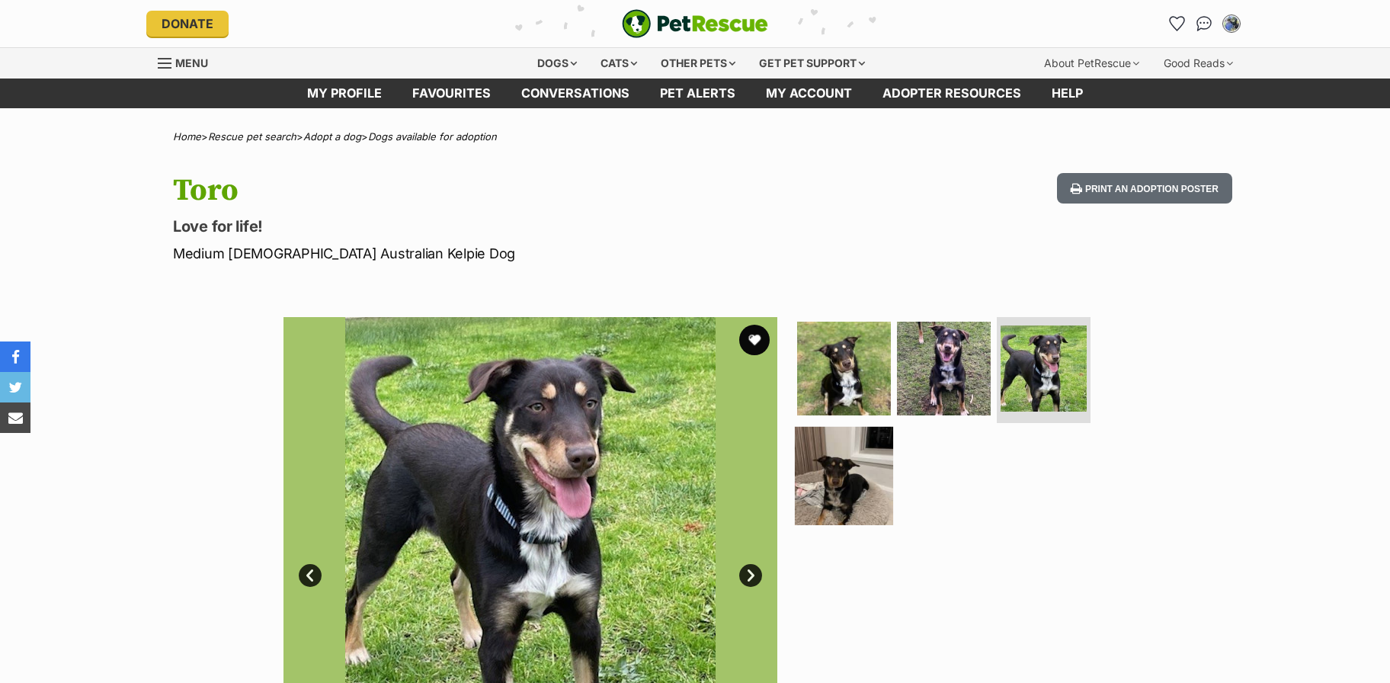
click at [855, 472] on img at bounding box center [844, 476] width 98 height 98
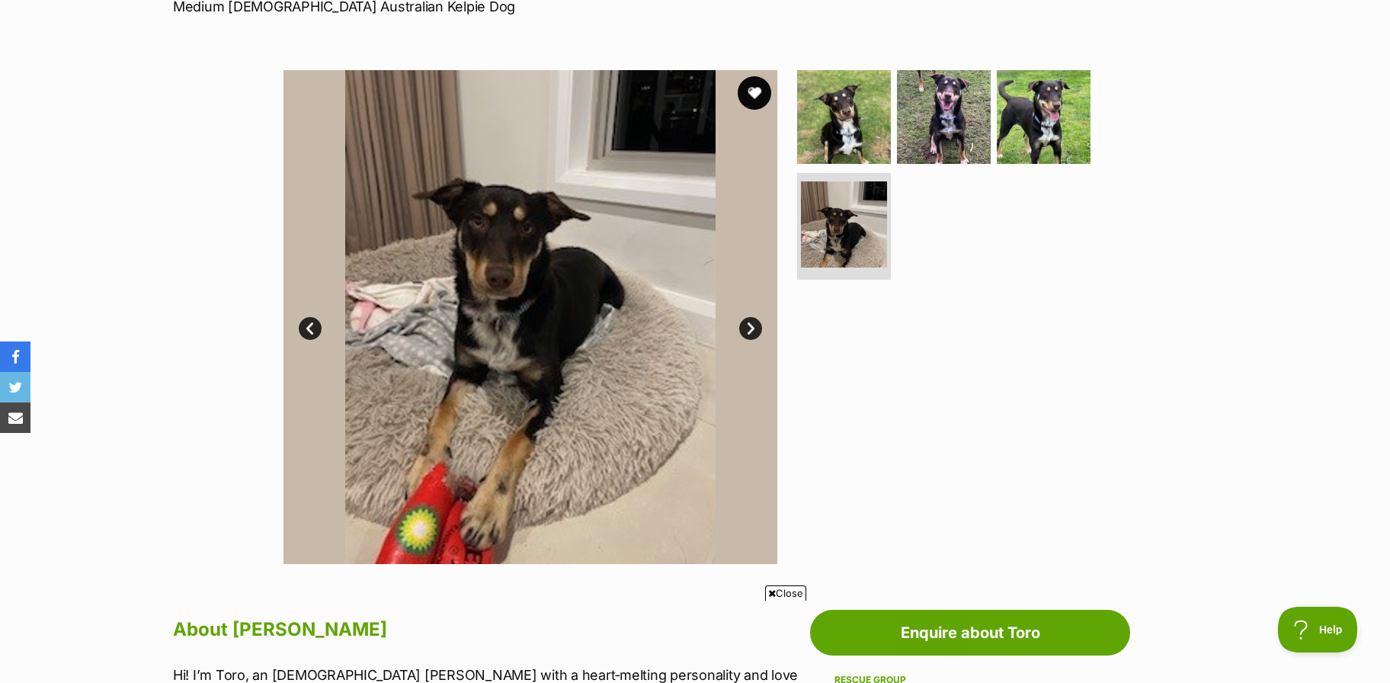
click at [746, 97] on button "favourite" at bounding box center [755, 93] width 34 height 34
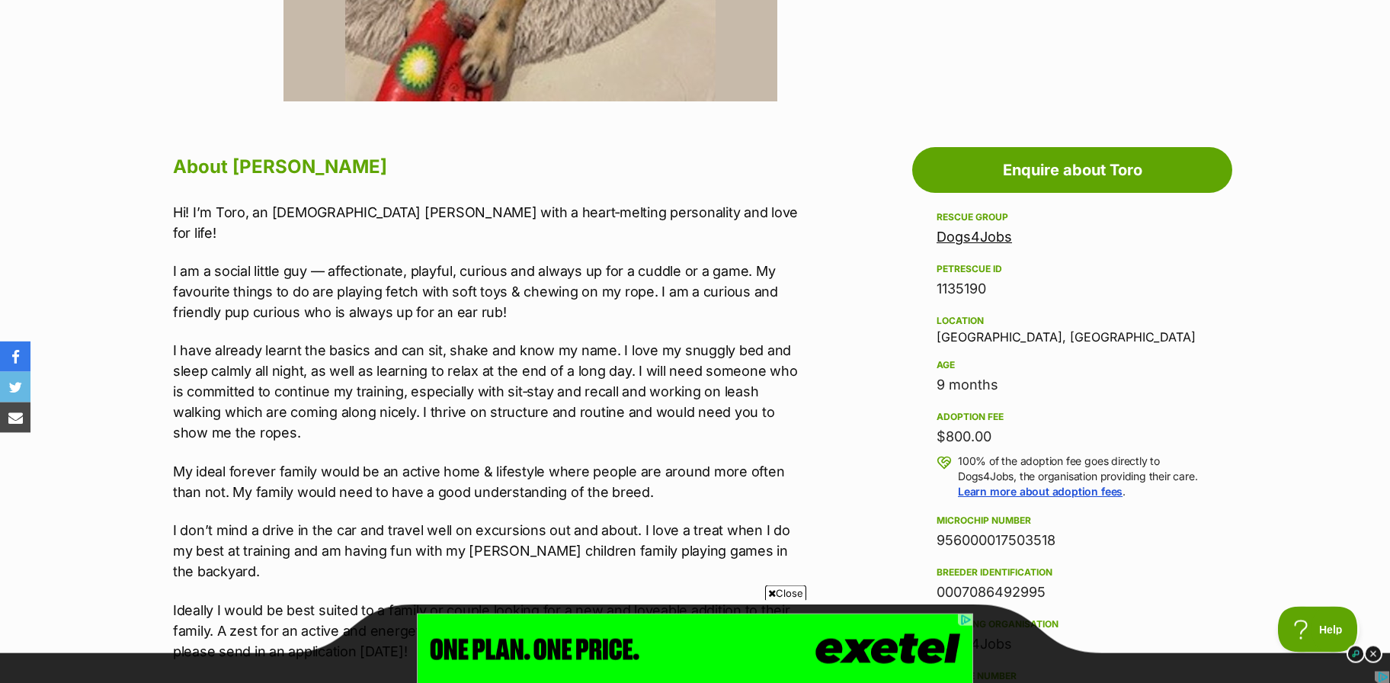
scroll to position [742, 0]
